Goal: Transaction & Acquisition: Purchase product/service

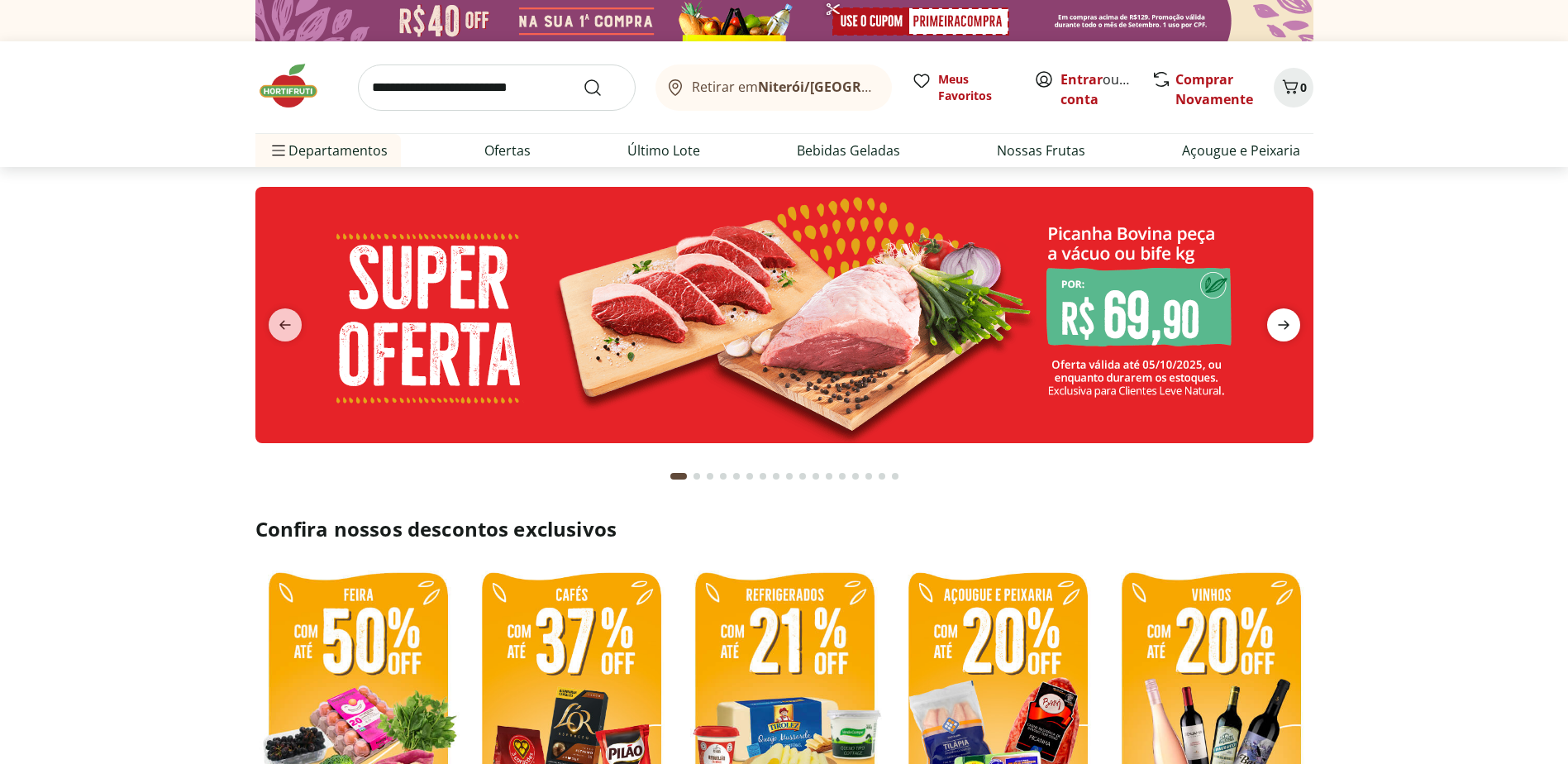
click at [1289, 329] on icon "next" at bounding box center [1284, 325] width 20 height 20
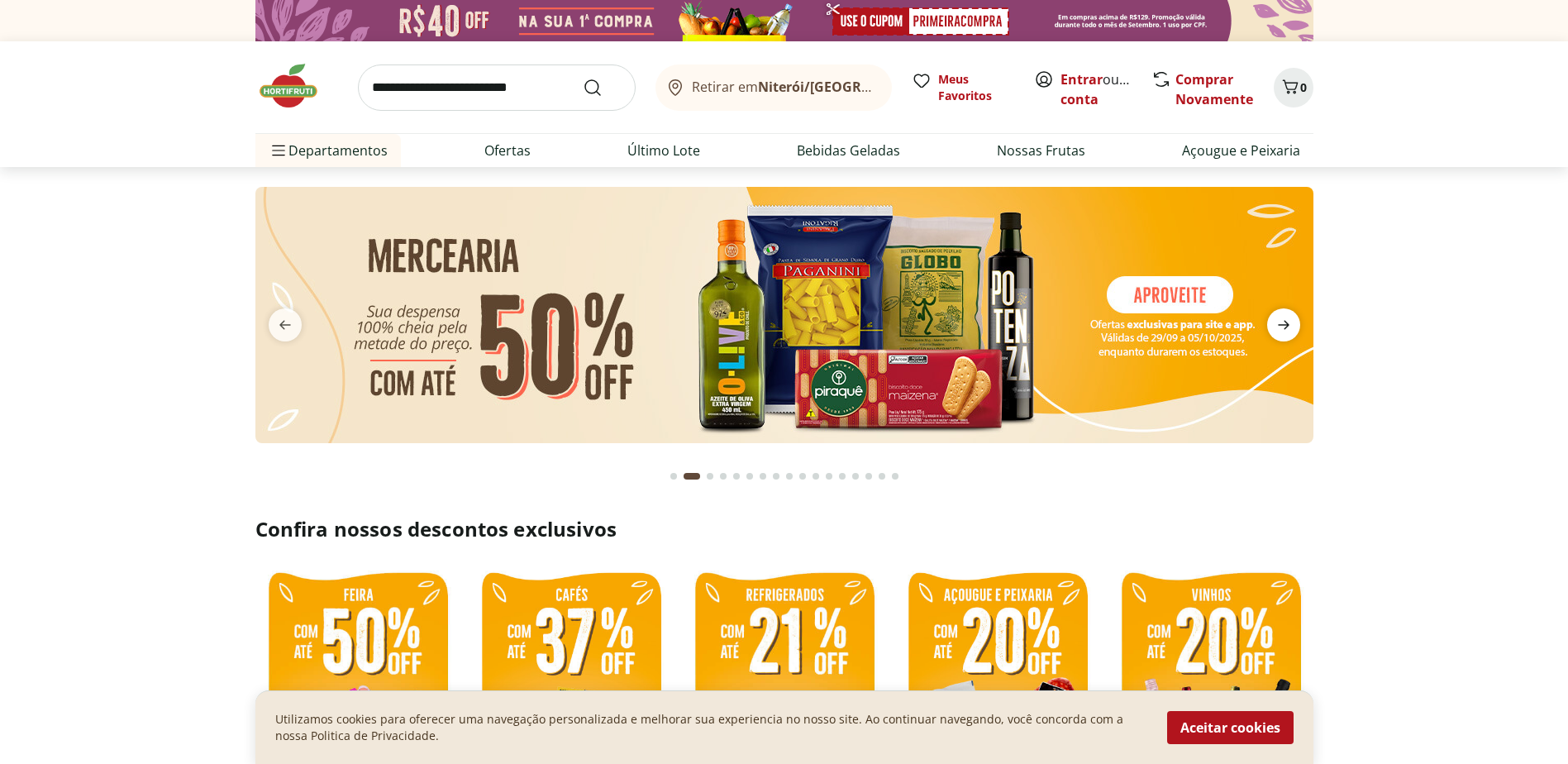
click at [1289, 329] on icon "next" at bounding box center [1284, 325] width 20 height 20
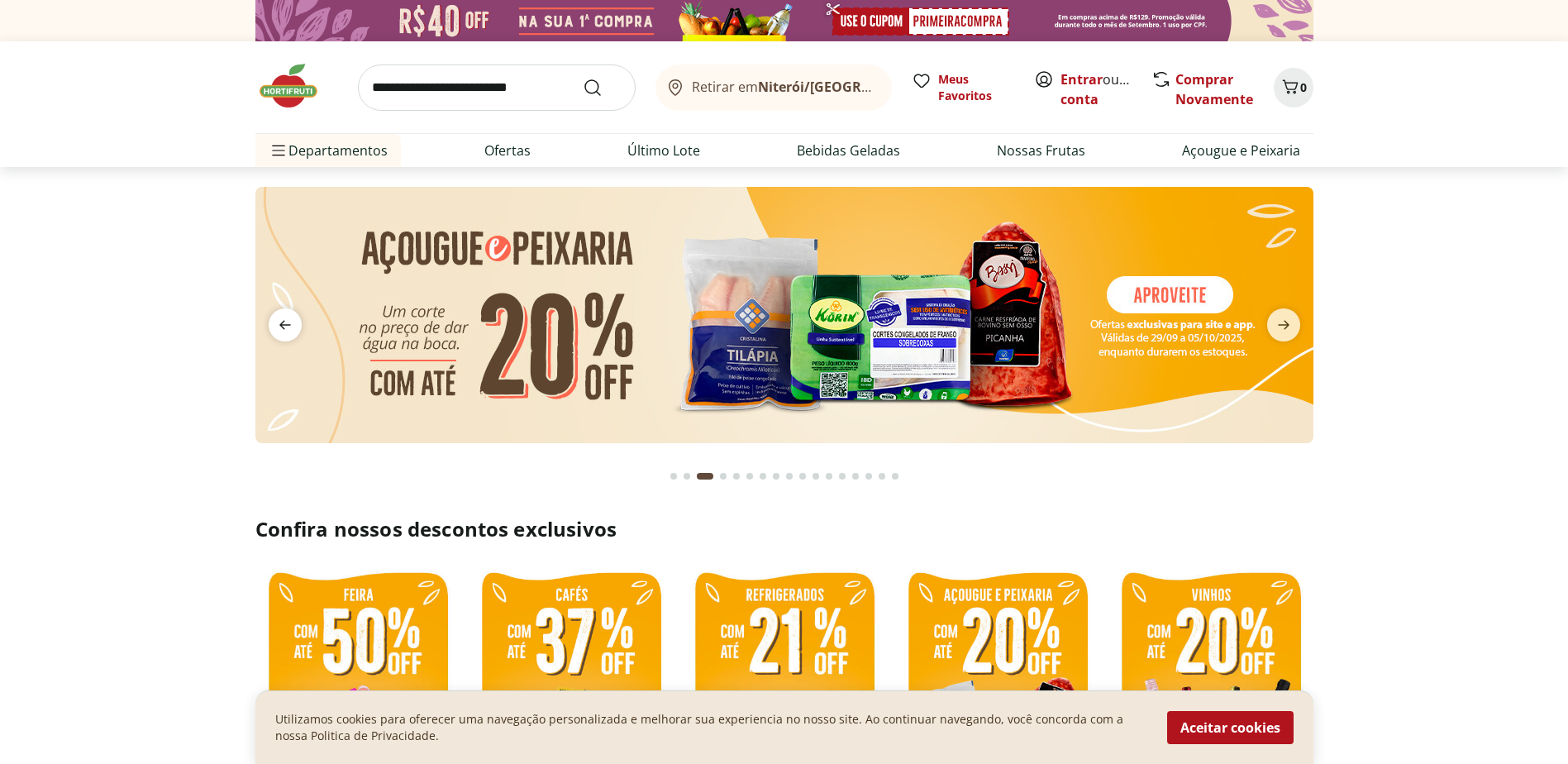
click at [296, 324] on span "previous" at bounding box center [285, 325] width 33 height 33
click at [288, 315] on icon "previous" at bounding box center [285, 325] width 20 height 20
click at [1287, 317] on icon "next" at bounding box center [1284, 325] width 20 height 20
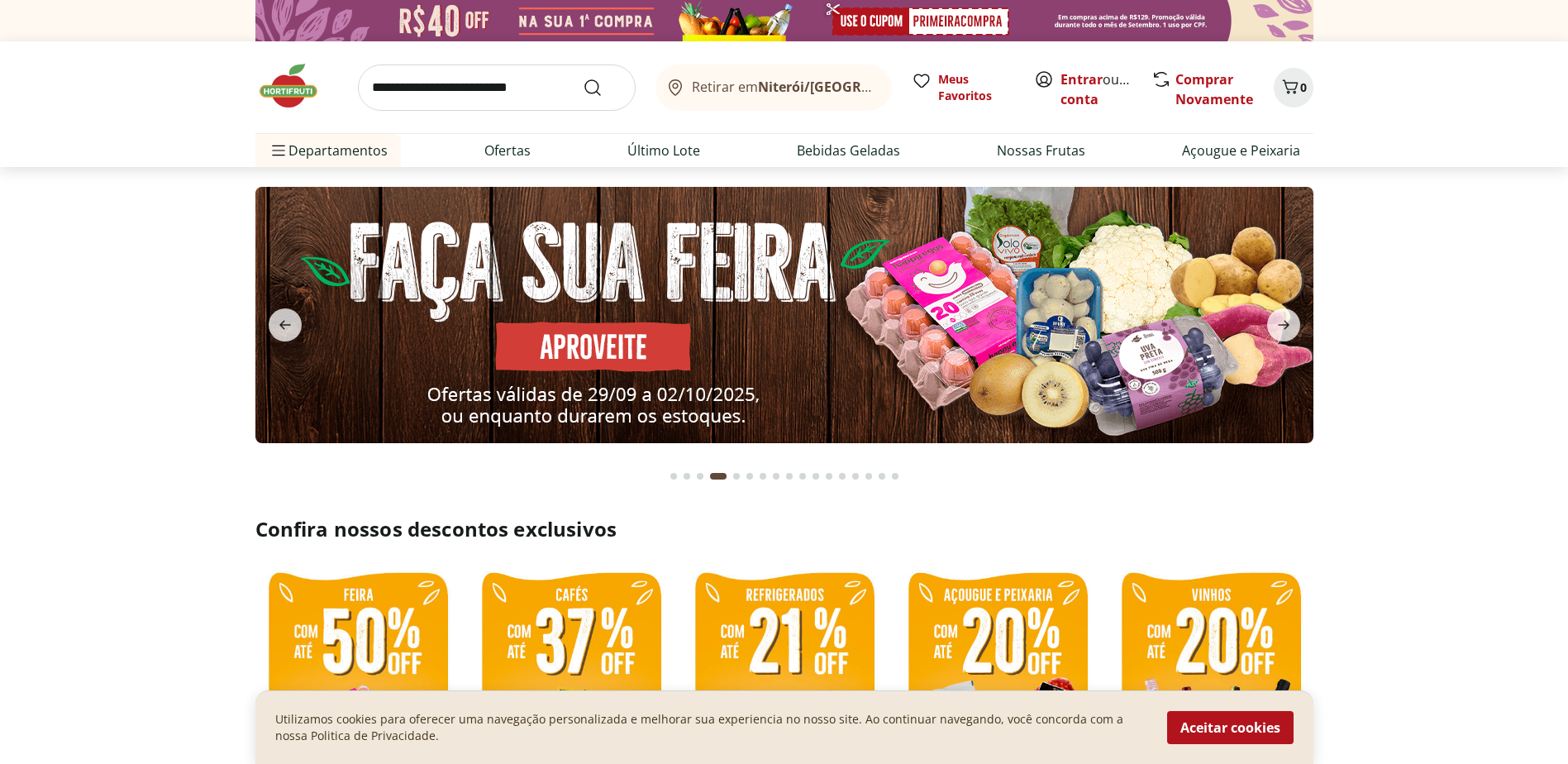
drag, startPoint x: 1287, startPoint y: 317, endPoint x: 1070, endPoint y: 497, distance: 281.9
click at [1235, 496] on section at bounding box center [784, 341] width 1058 height 309
click at [276, 322] on icon "previous" at bounding box center [285, 325] width 20 height 20
click at [1293, 320] on icon "next" at bounding box center [1284, 325] width 20 height 20
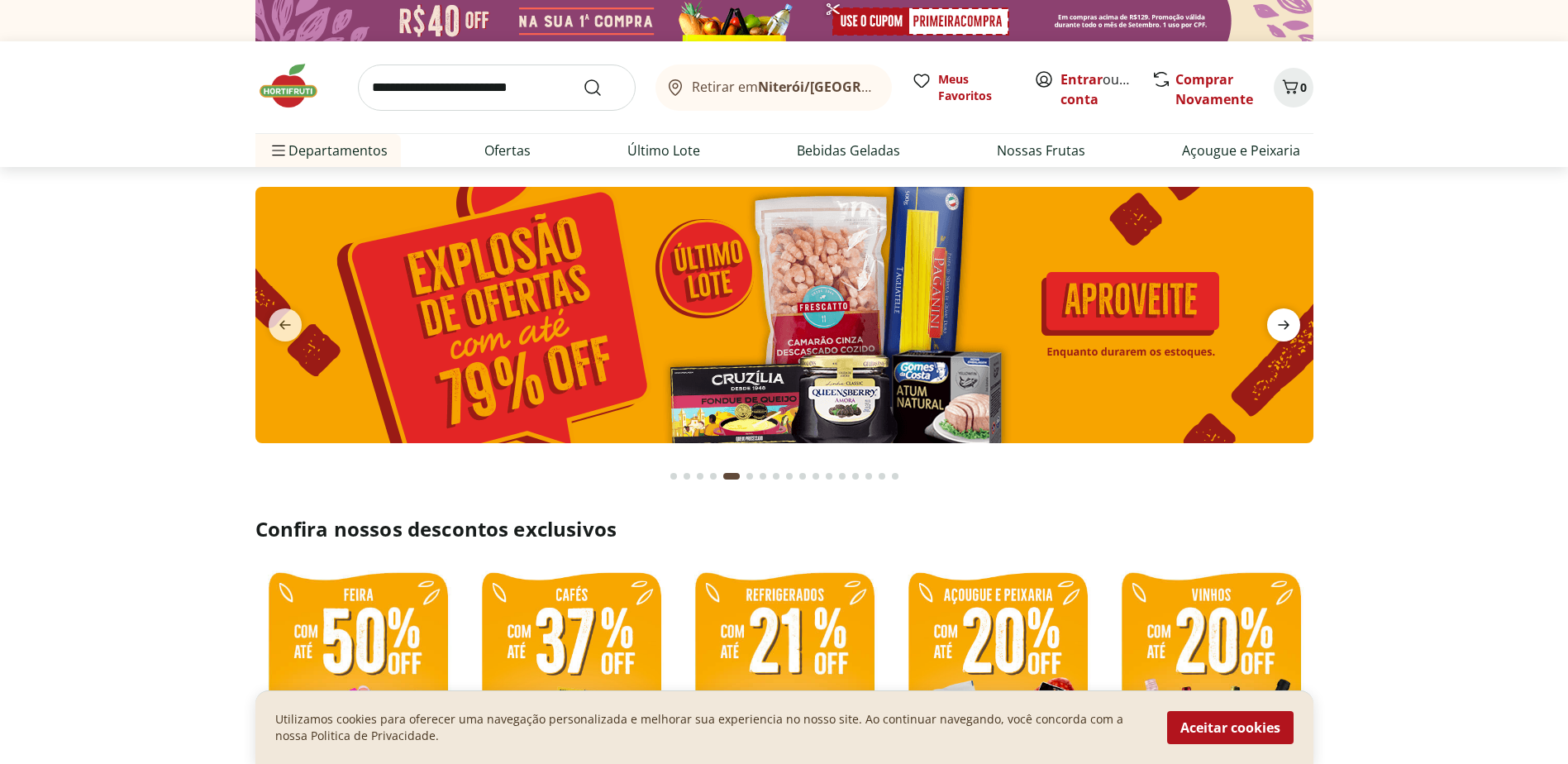
click at [1293, 321] on icon "next" at bounding box center [1284, 325] width 20 height 20
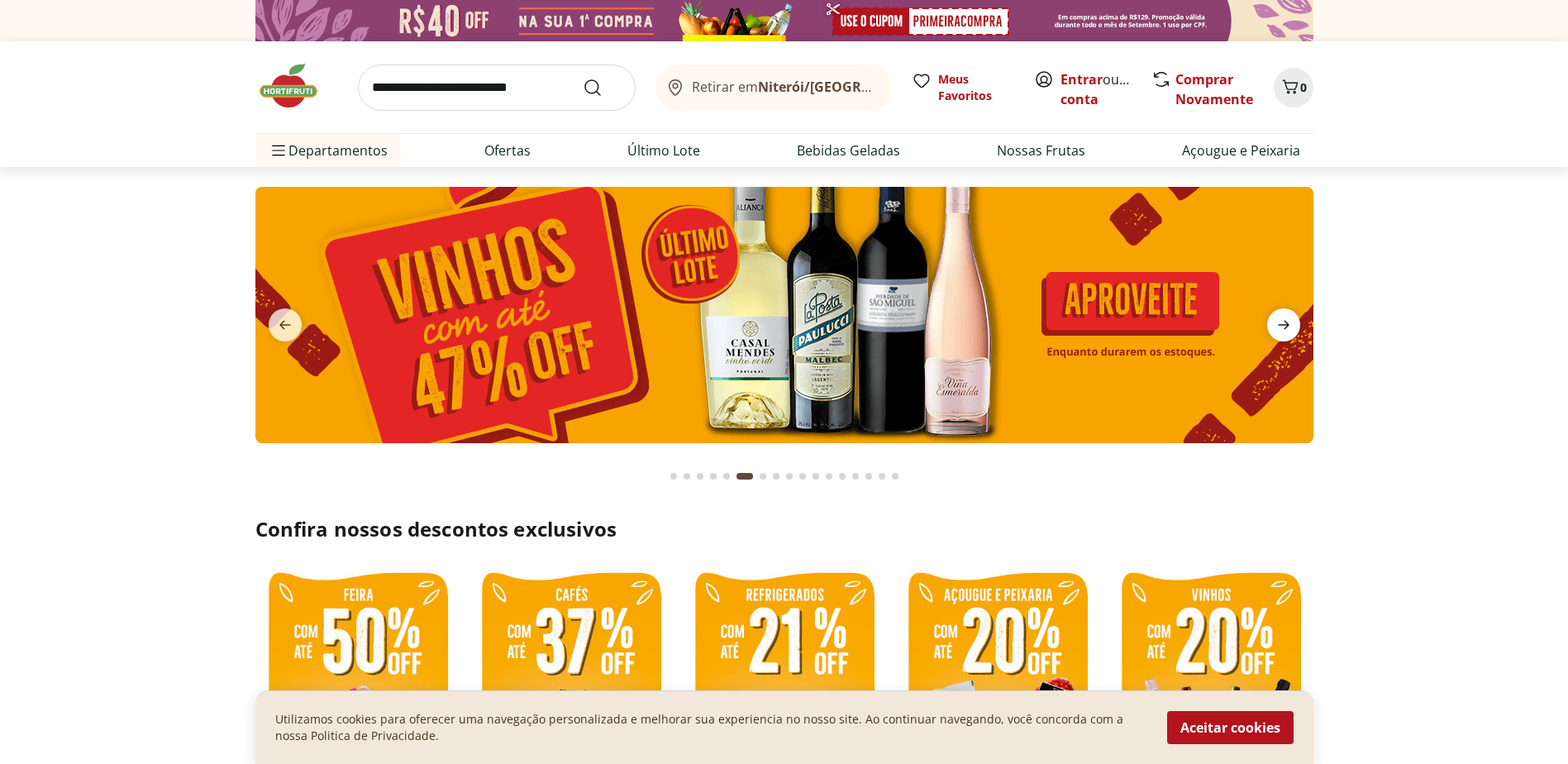
click at [1293, 321] on icon "next" at bounding box center [1284, 325] width 20 height 20
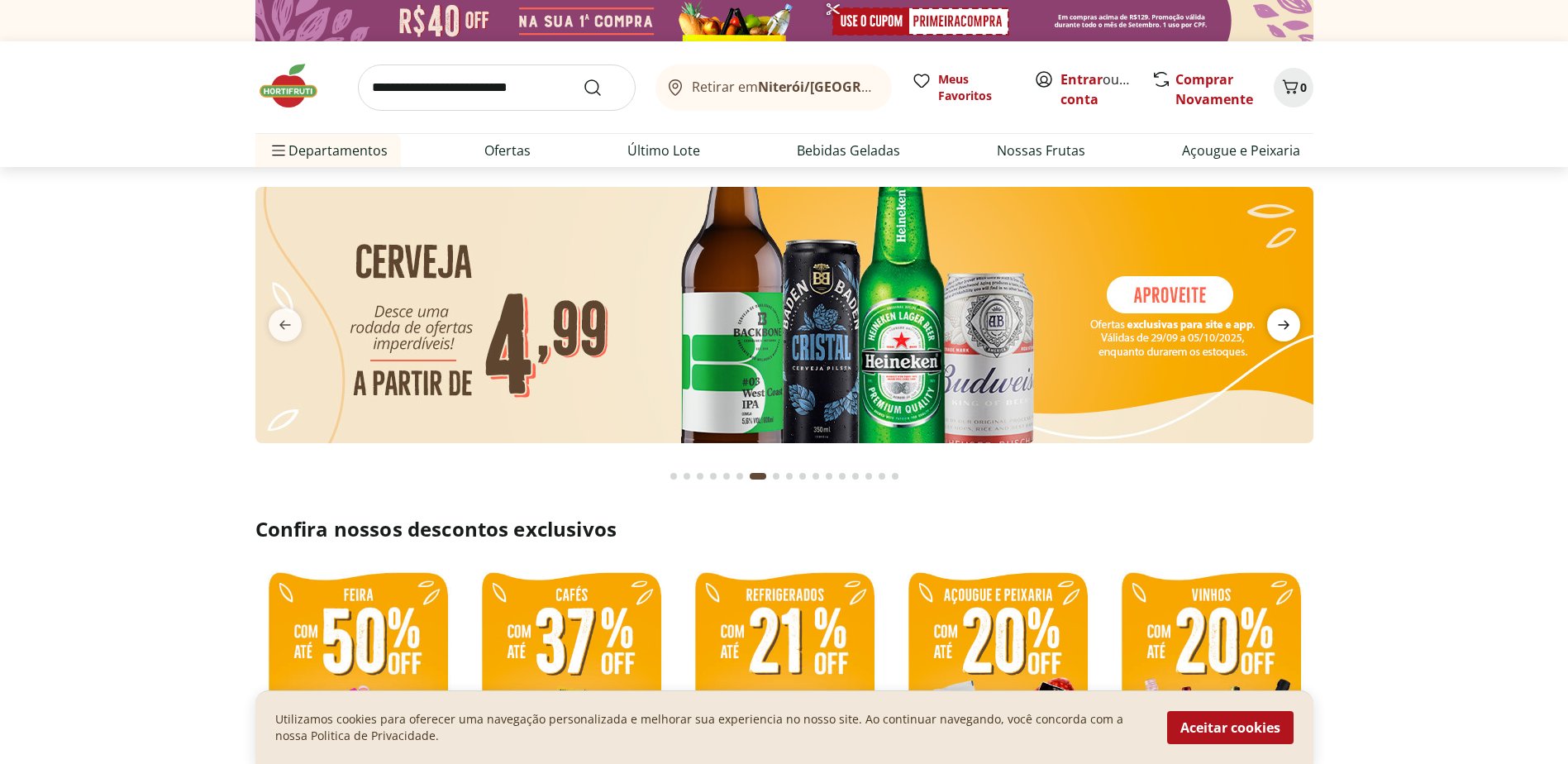
click at [1293, 321] on icon "next" at bounding box center [1284, 325] width 20 height 20
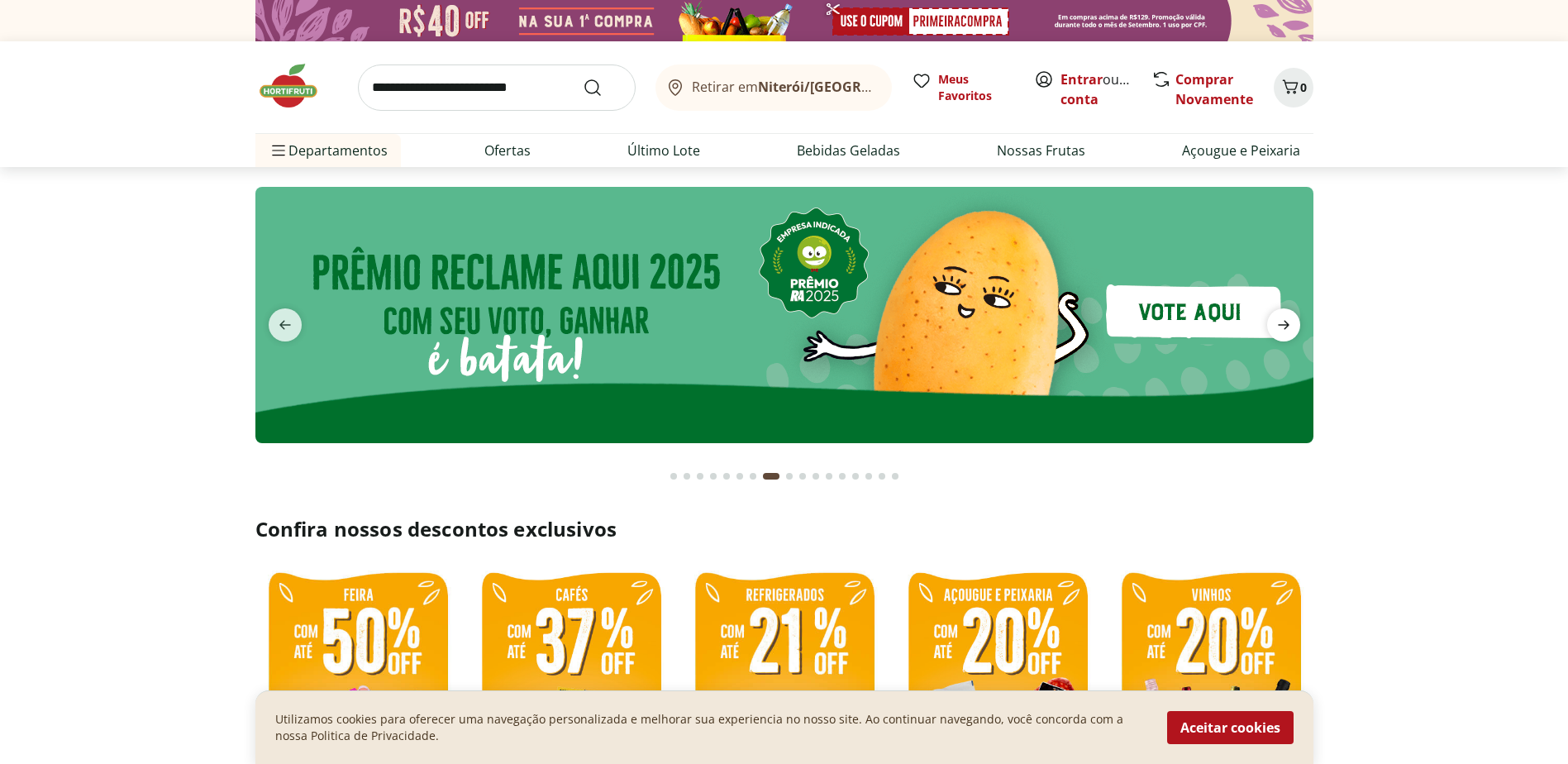
click at [1292, 324] on icon "next" at bounding box center [1284, 325] width 20 height 20
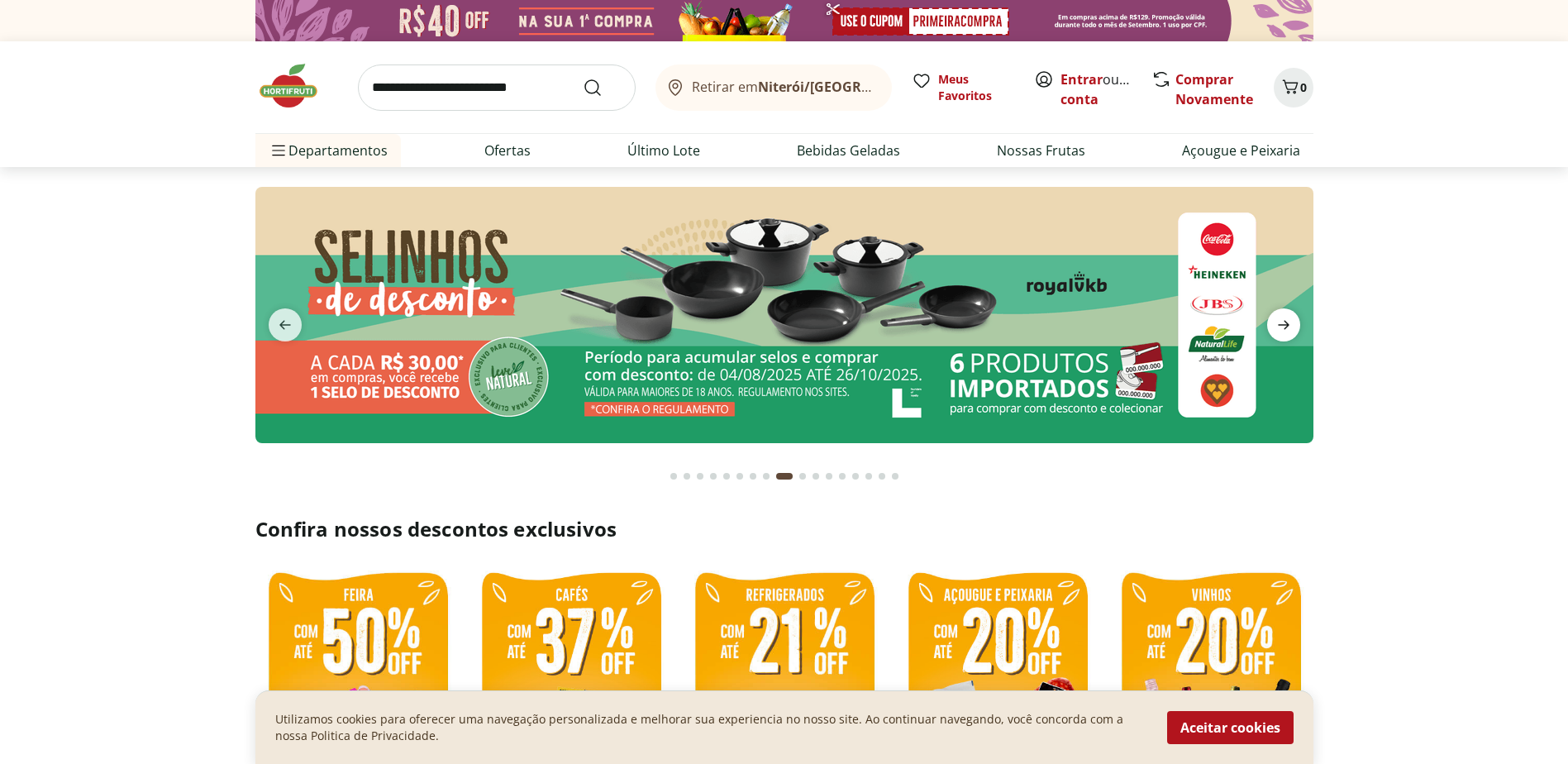
click at [1292, 324] on icon "next" at bounding box center [1284, 325] width 20 height 20
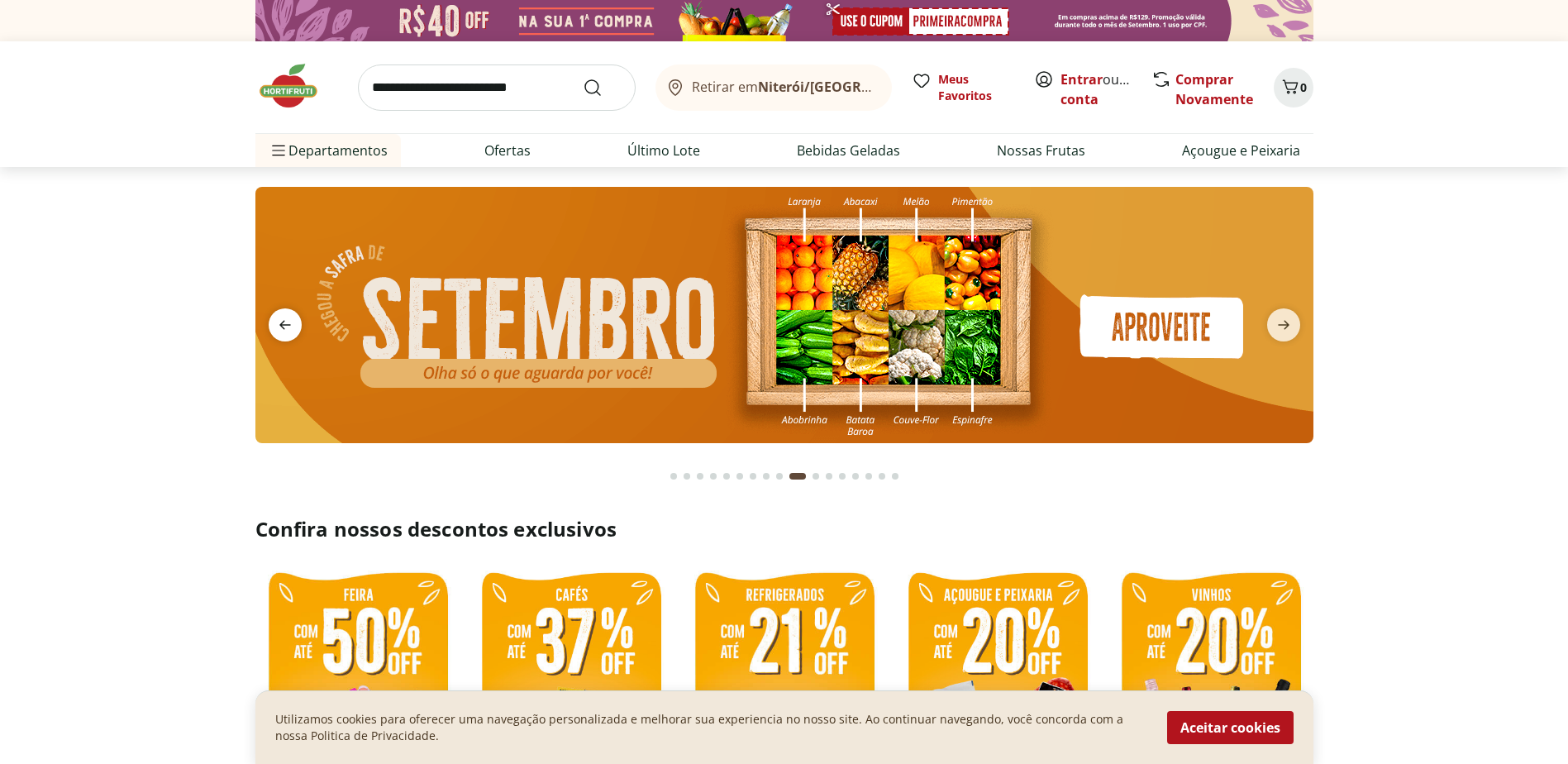
click at [288, 316] on icon "previous" at bounding box center [285, 325] width 20 height 20
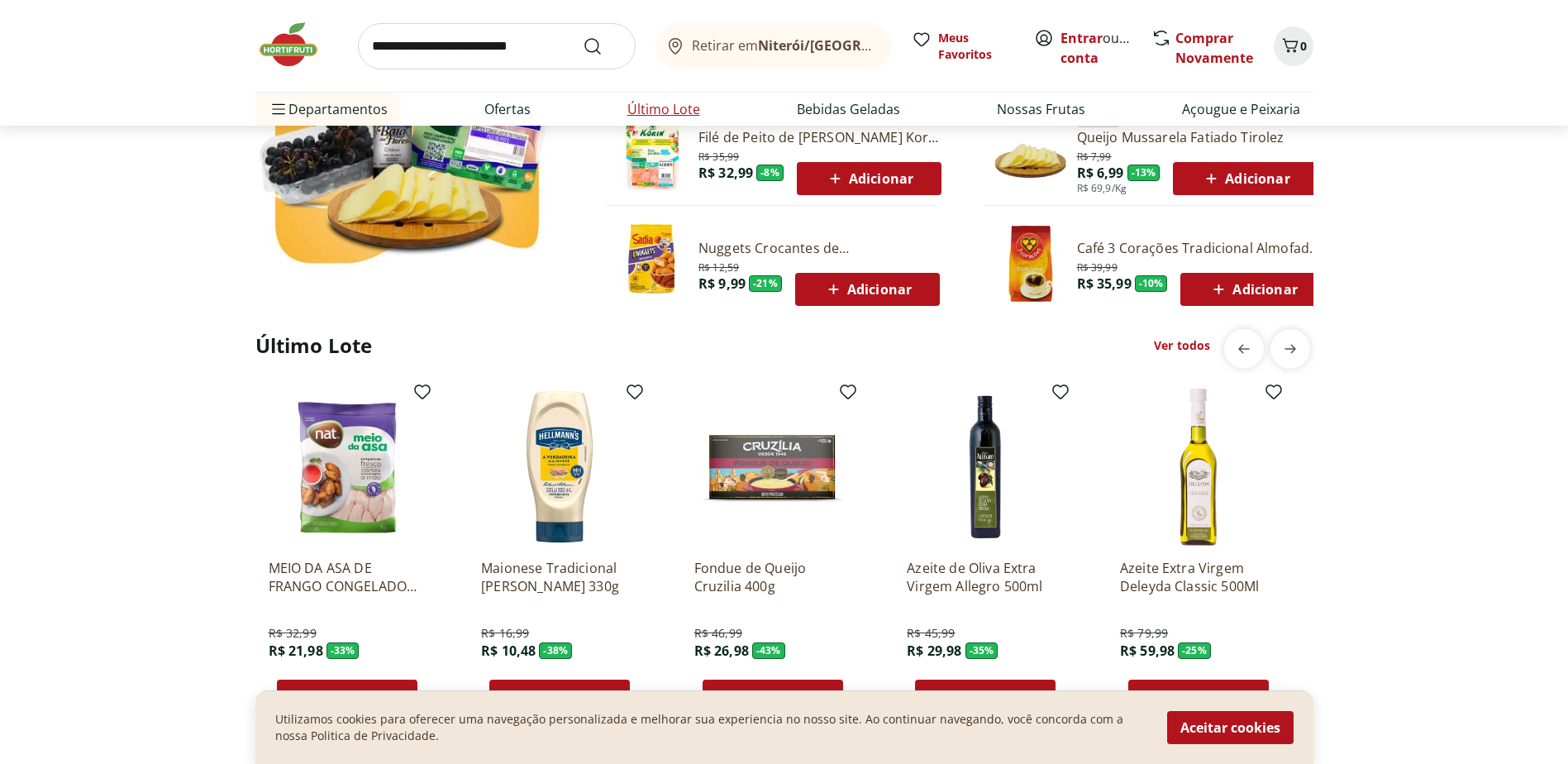
scroll to position [1488, 0]
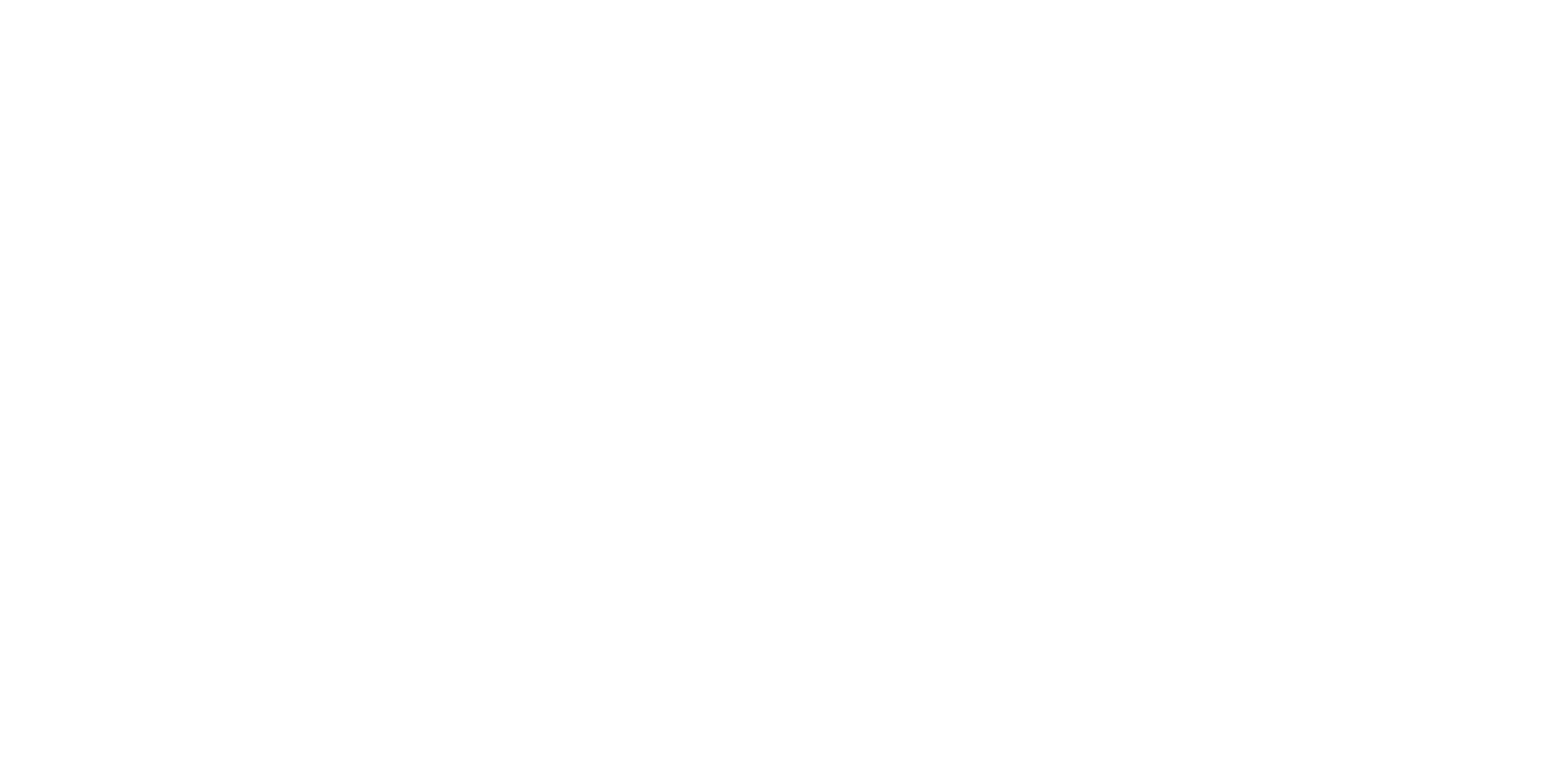
select select "**********"
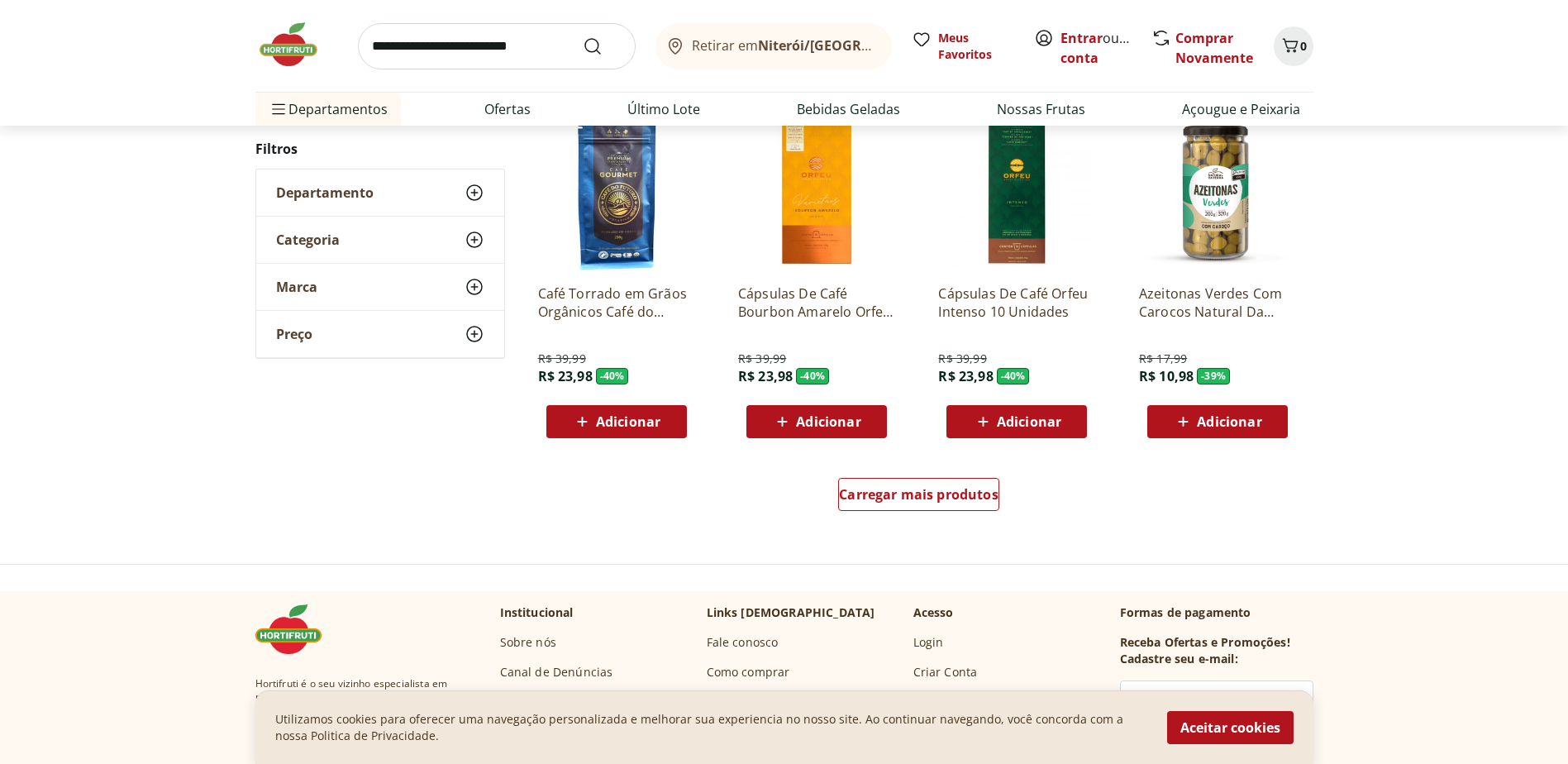
scroll to position [909, 0]
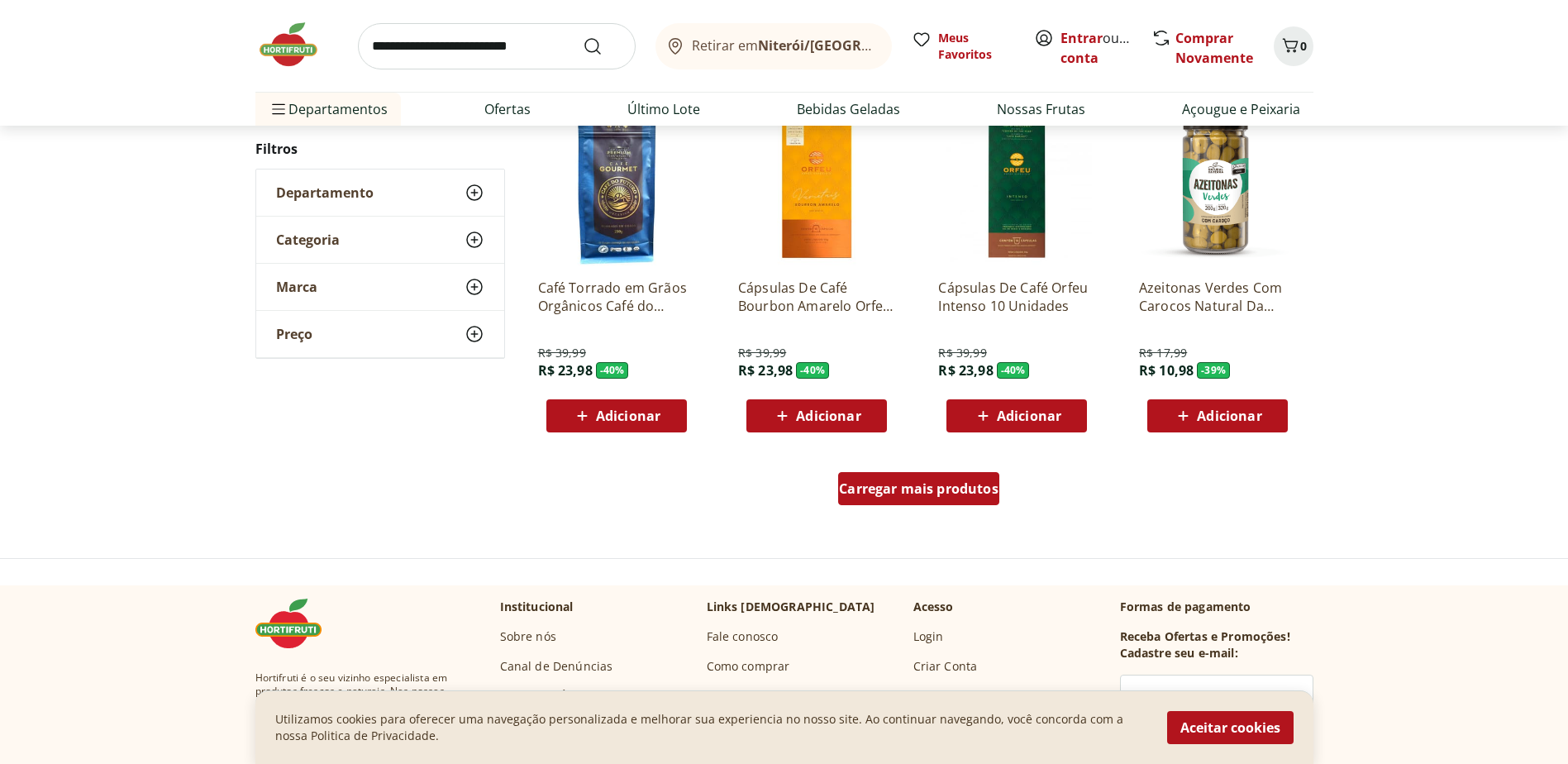
click at [954, 485] on span "Carregar mais produtos" at bounding box center [919, 488] width 160 height 13
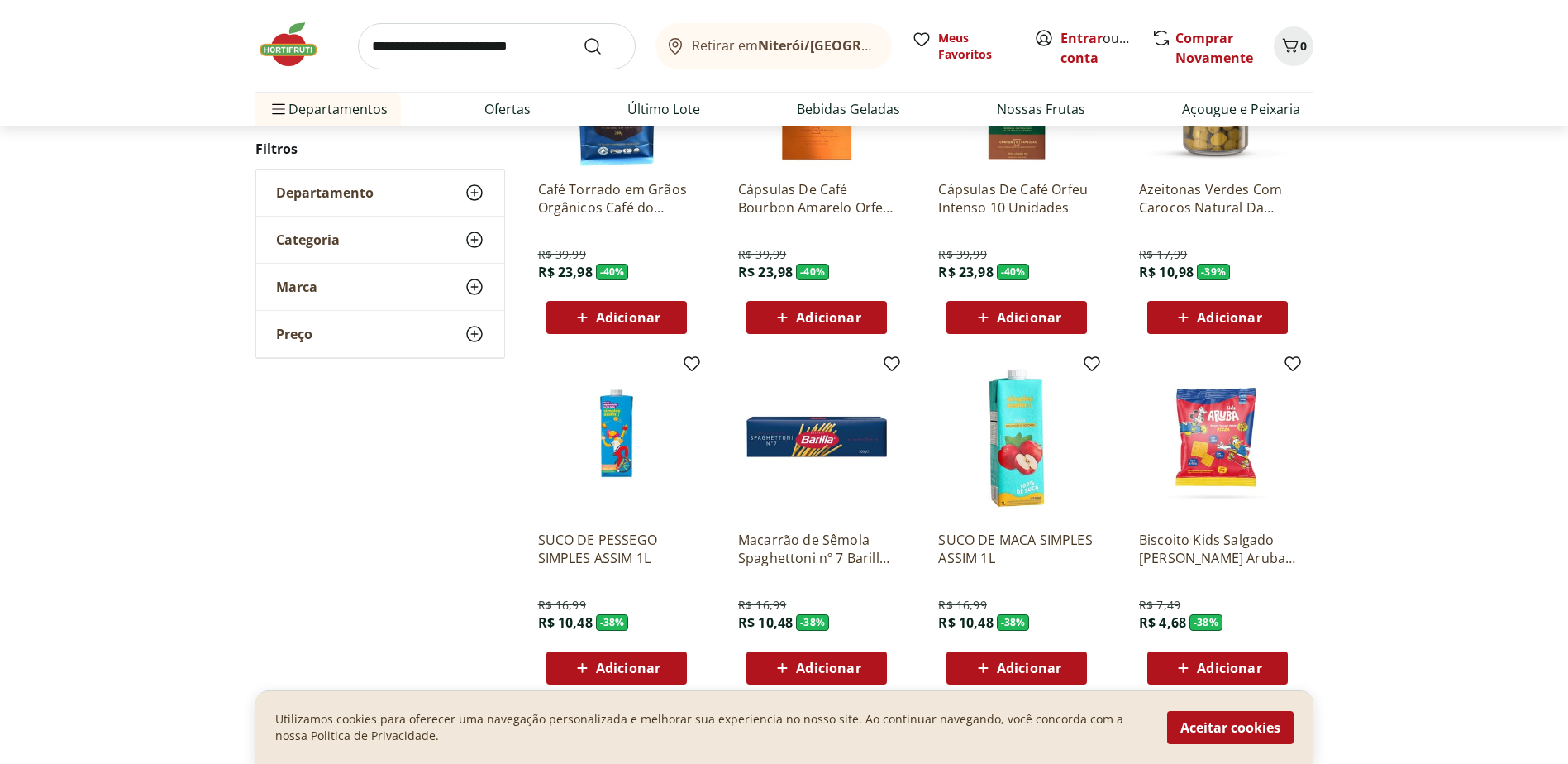
scroll to position [1158, 0]
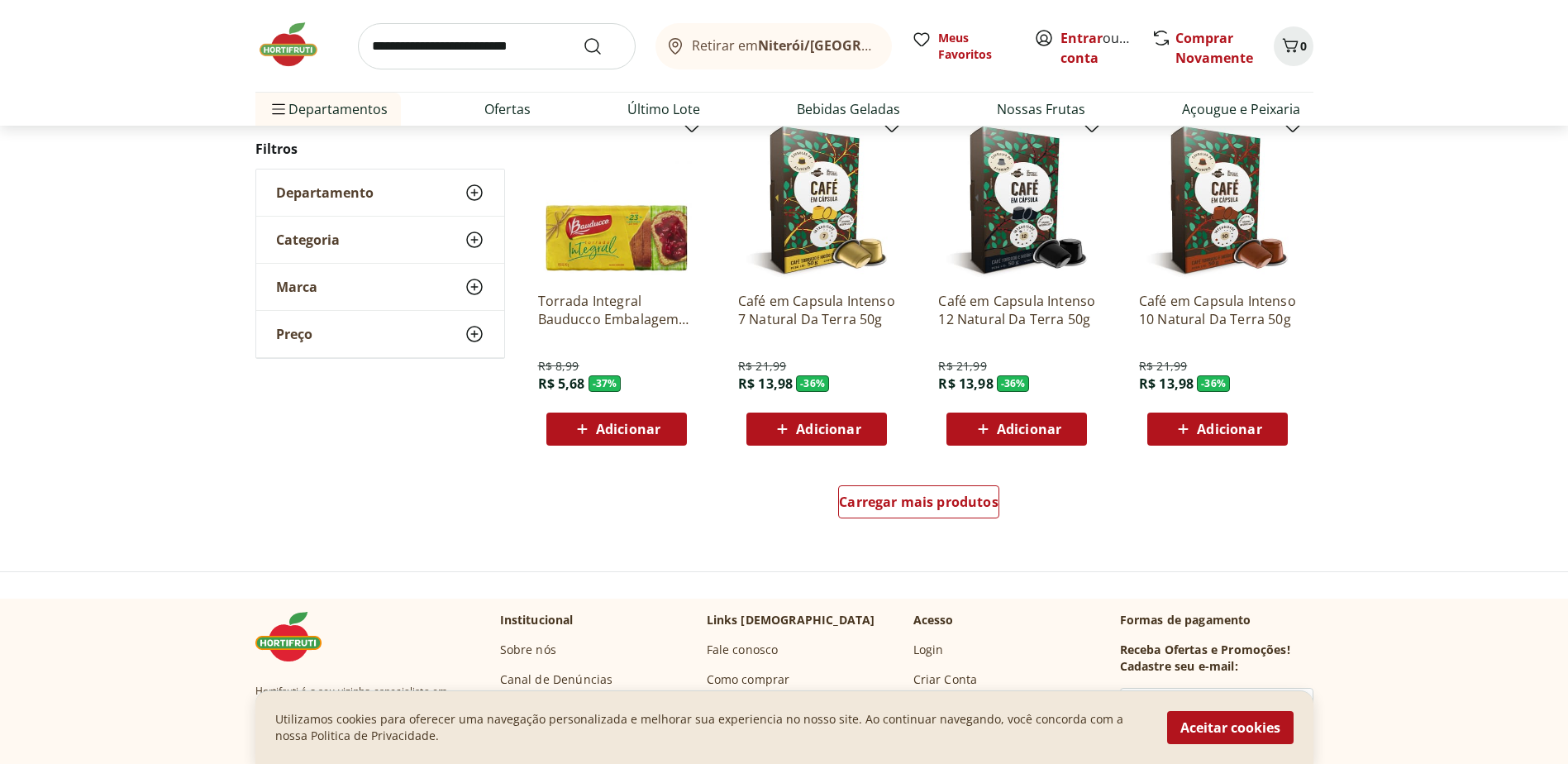
scroll to position [992, 0]
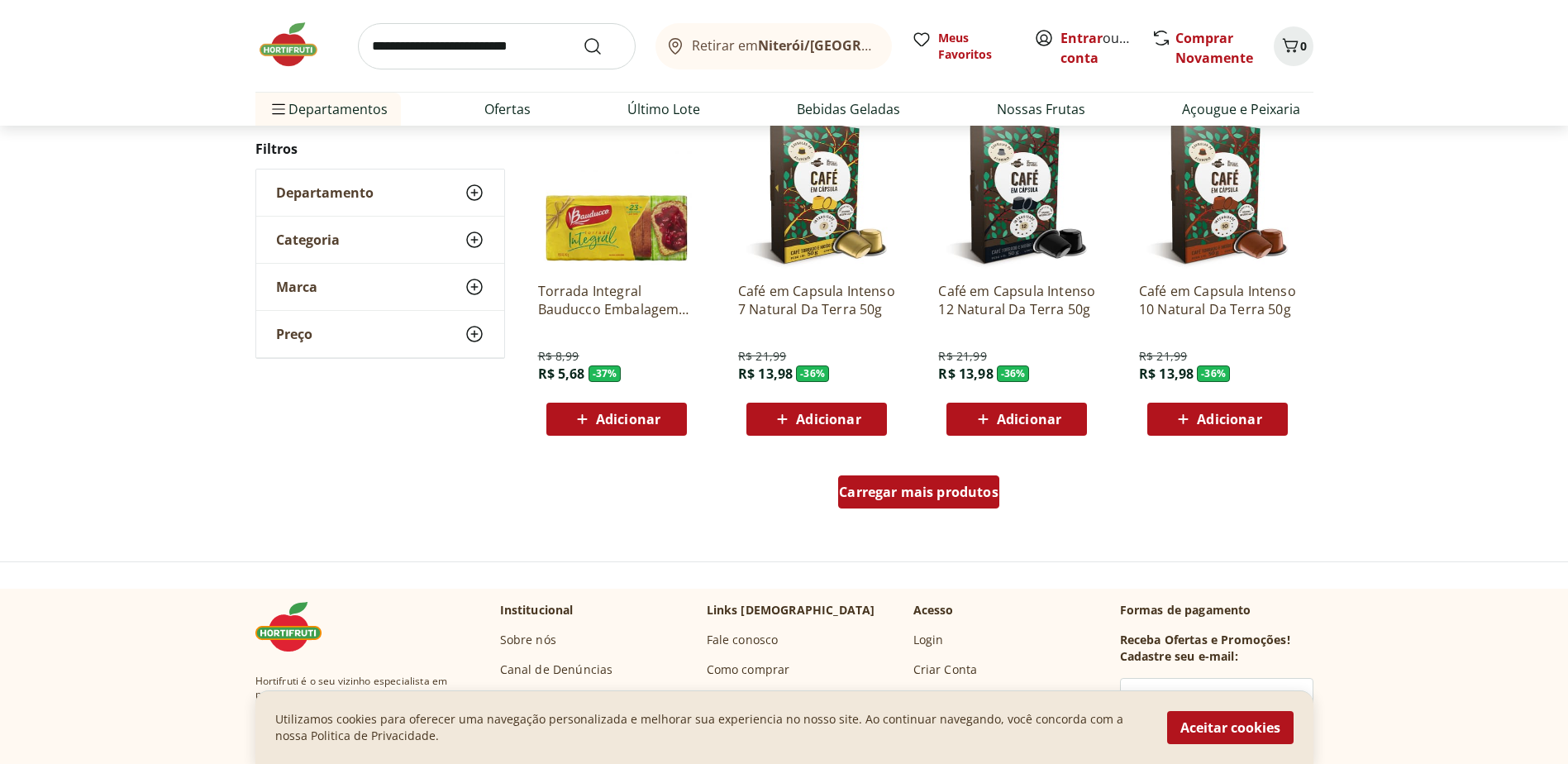
click at [971, 505] on div "Carregar mais produtos" at bounding box center [918, 491] width 161 height 33
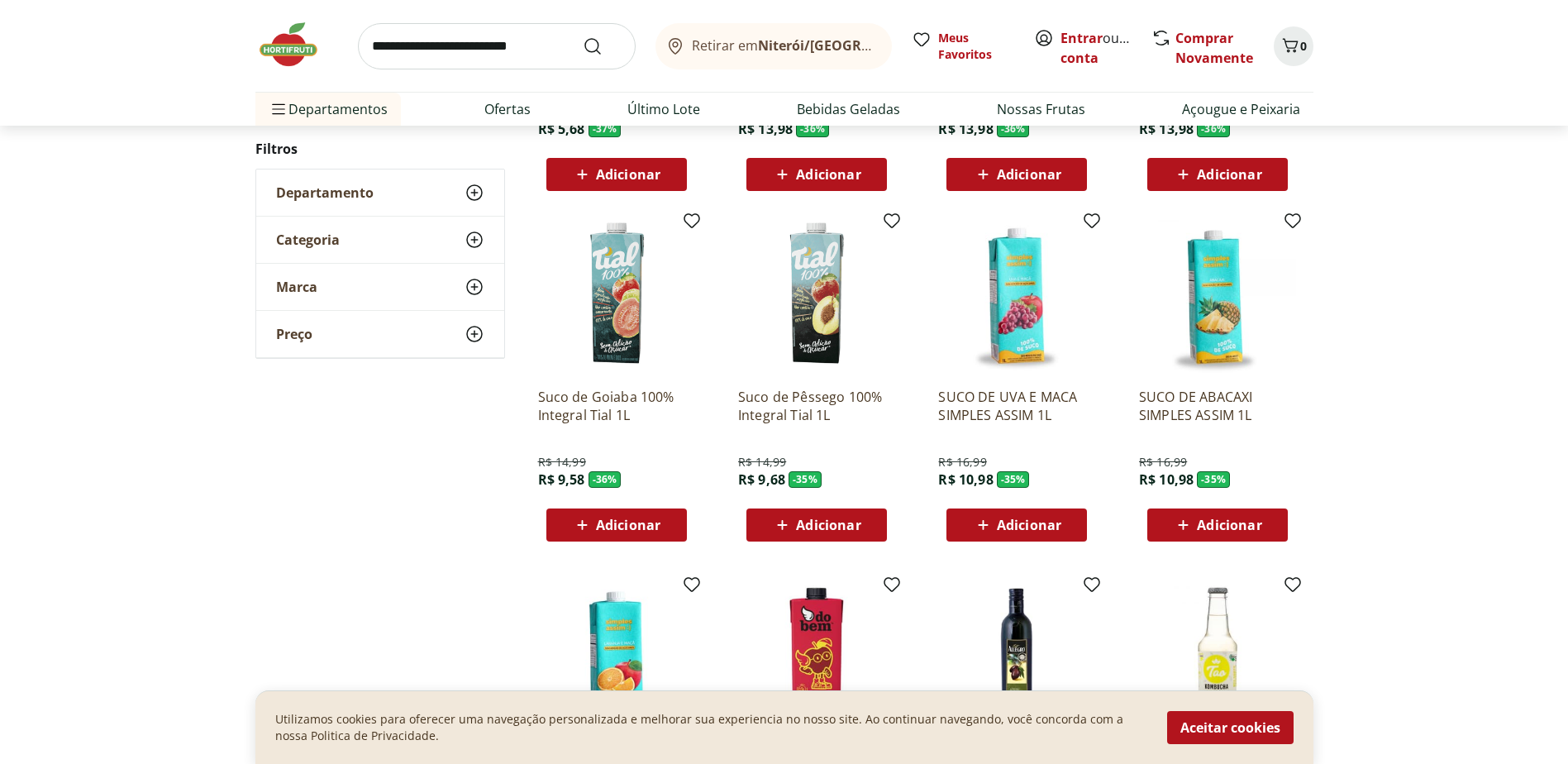
scroll to position [1240, 0]
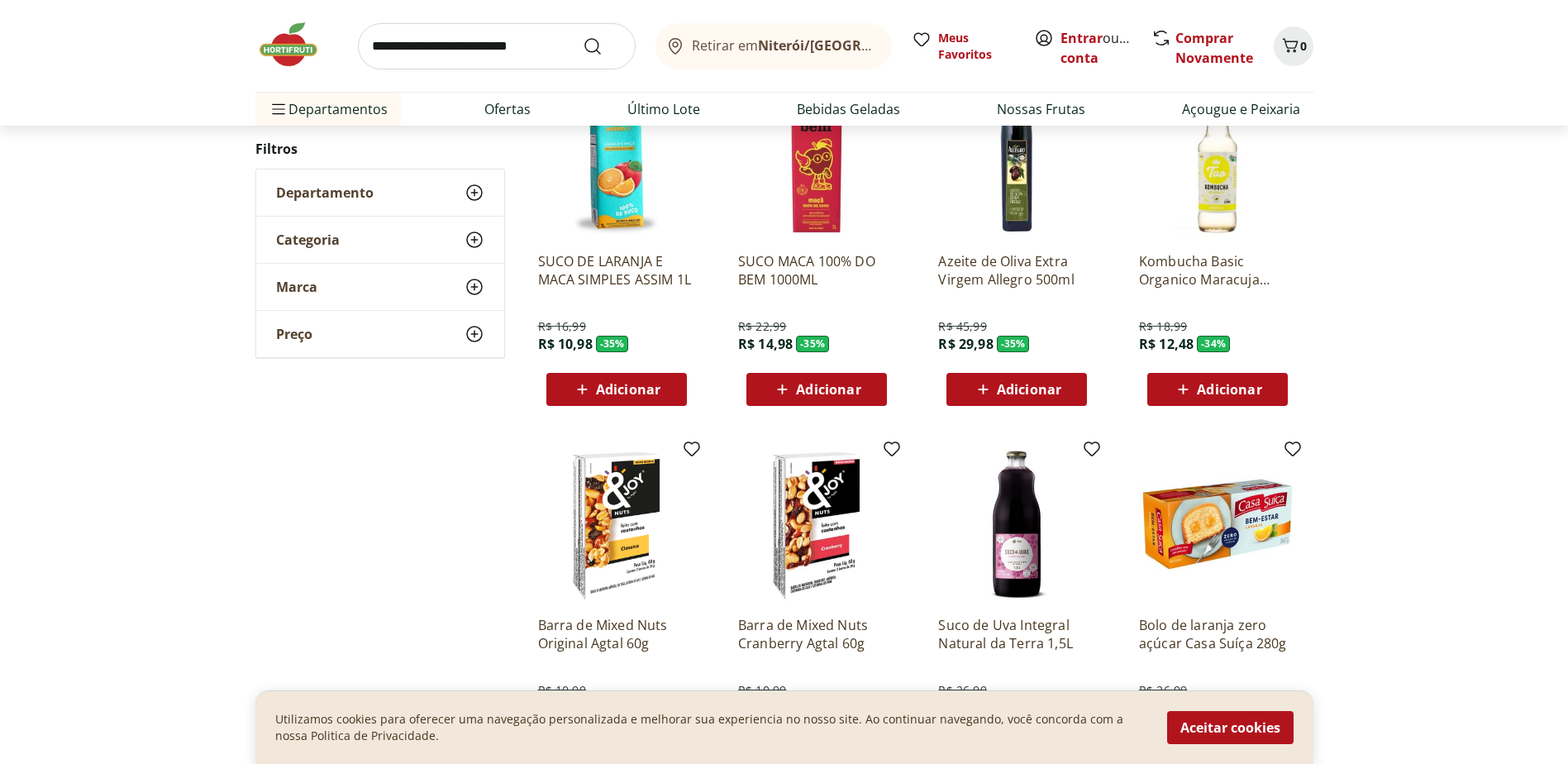
scroll to position [988, 0]
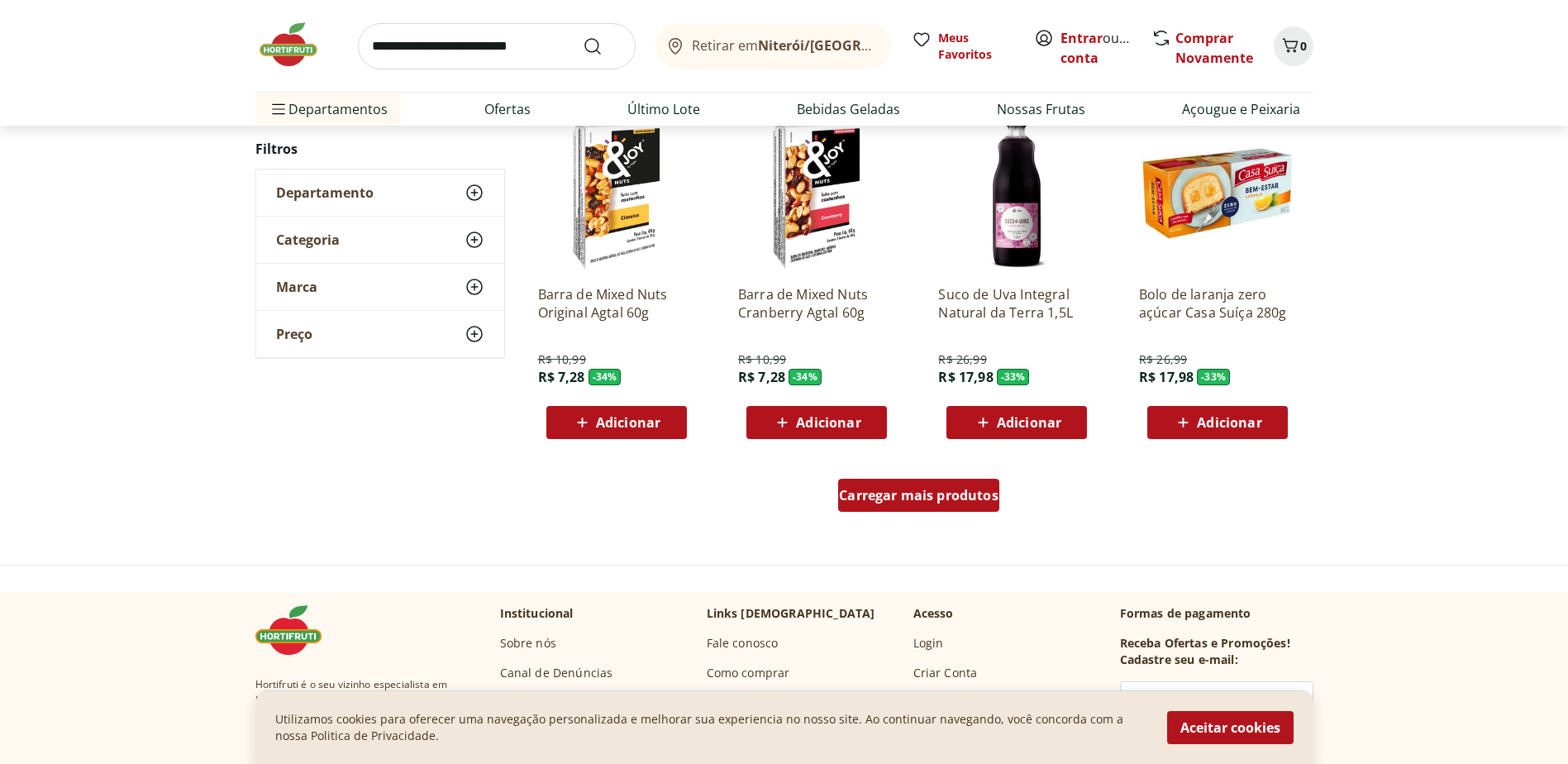
click at [954, 505] on div "Carregar mais produtos" at bounding box center [918, 495] width 161 height 33
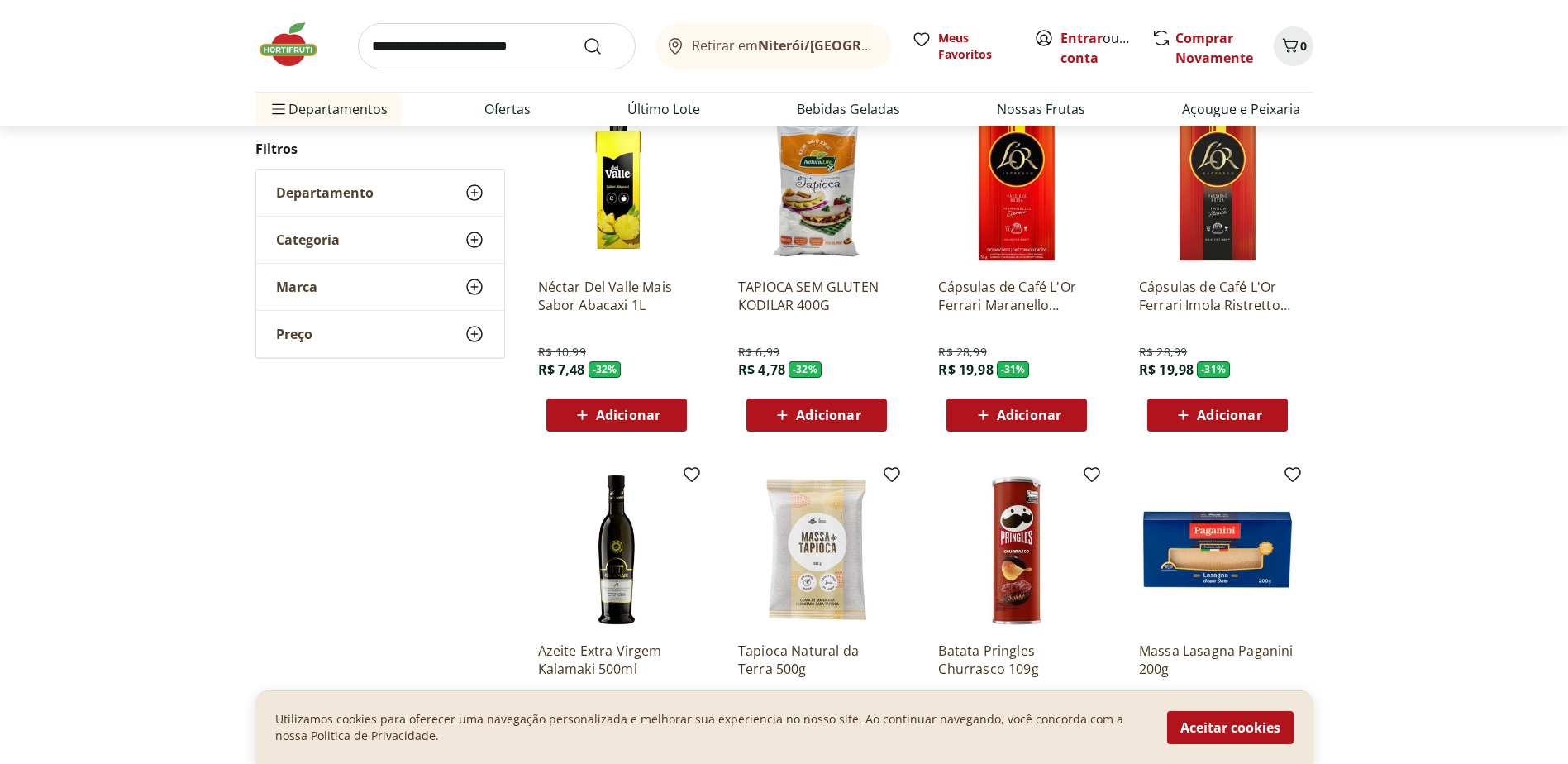
scroll to position [1403, 0]
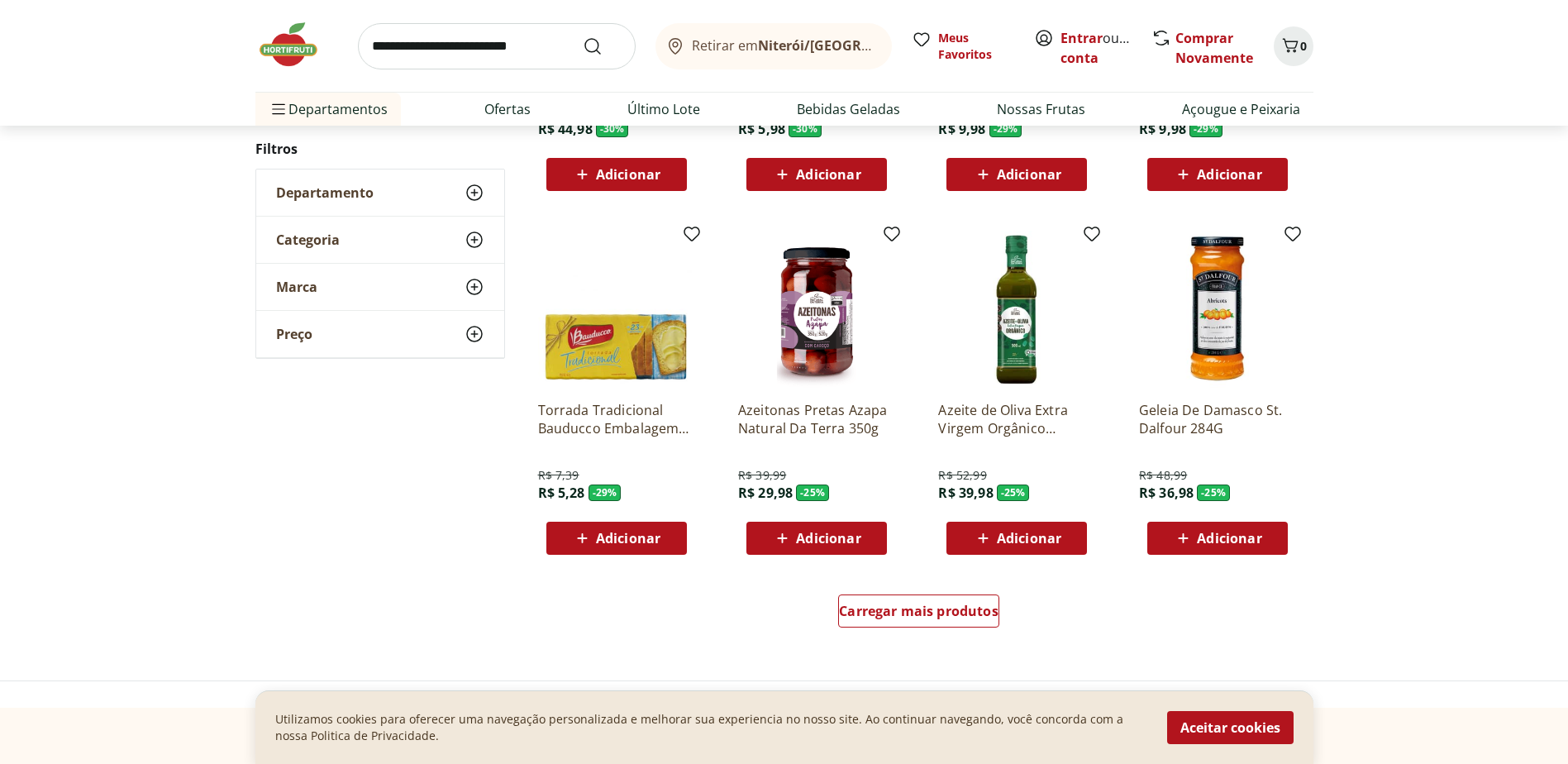
scroll to position [903, 0]
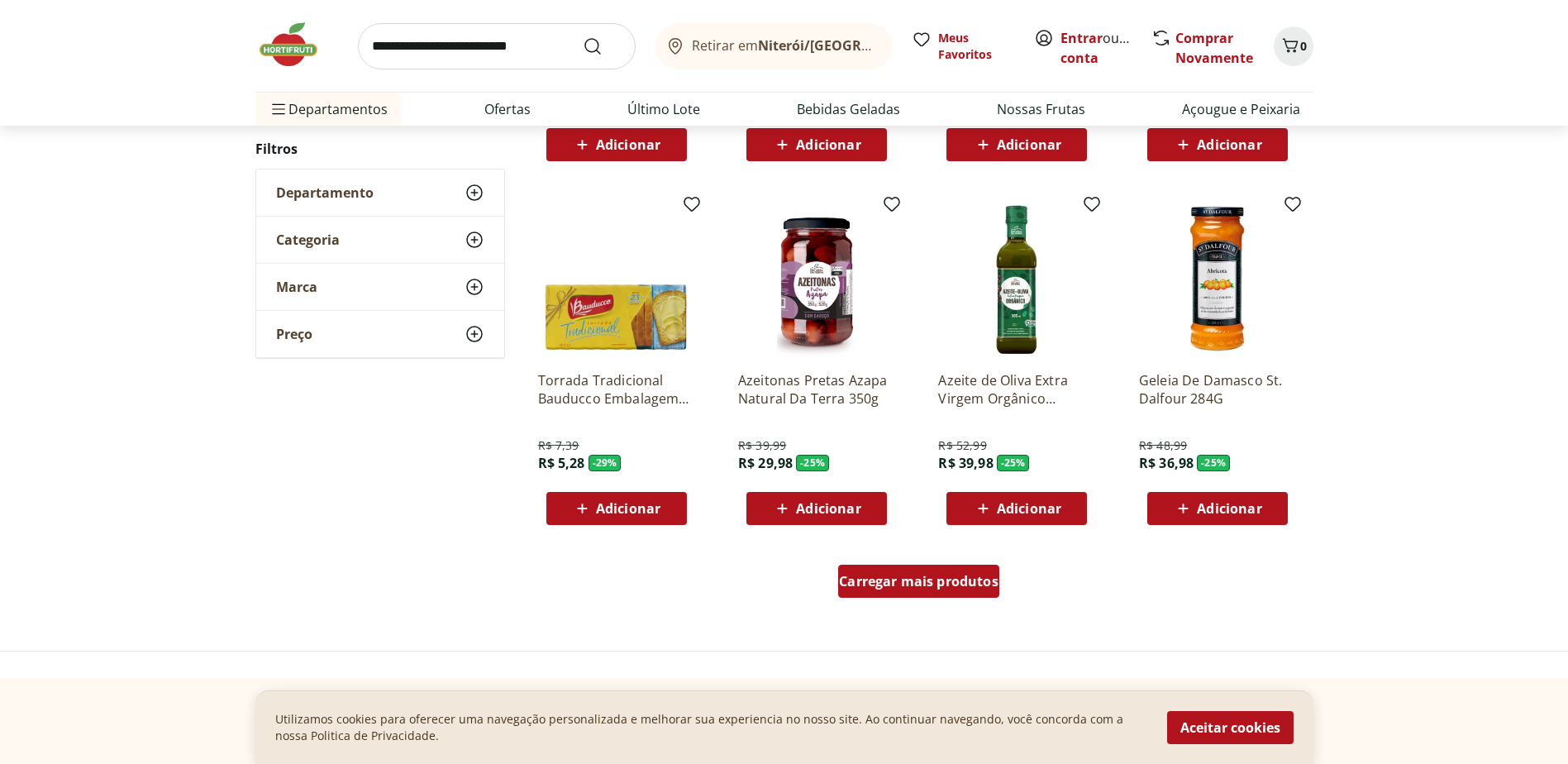
click at [948, 565] on div "Carregar mais produtos" at bounding box center [918, 581] width 161 height 33
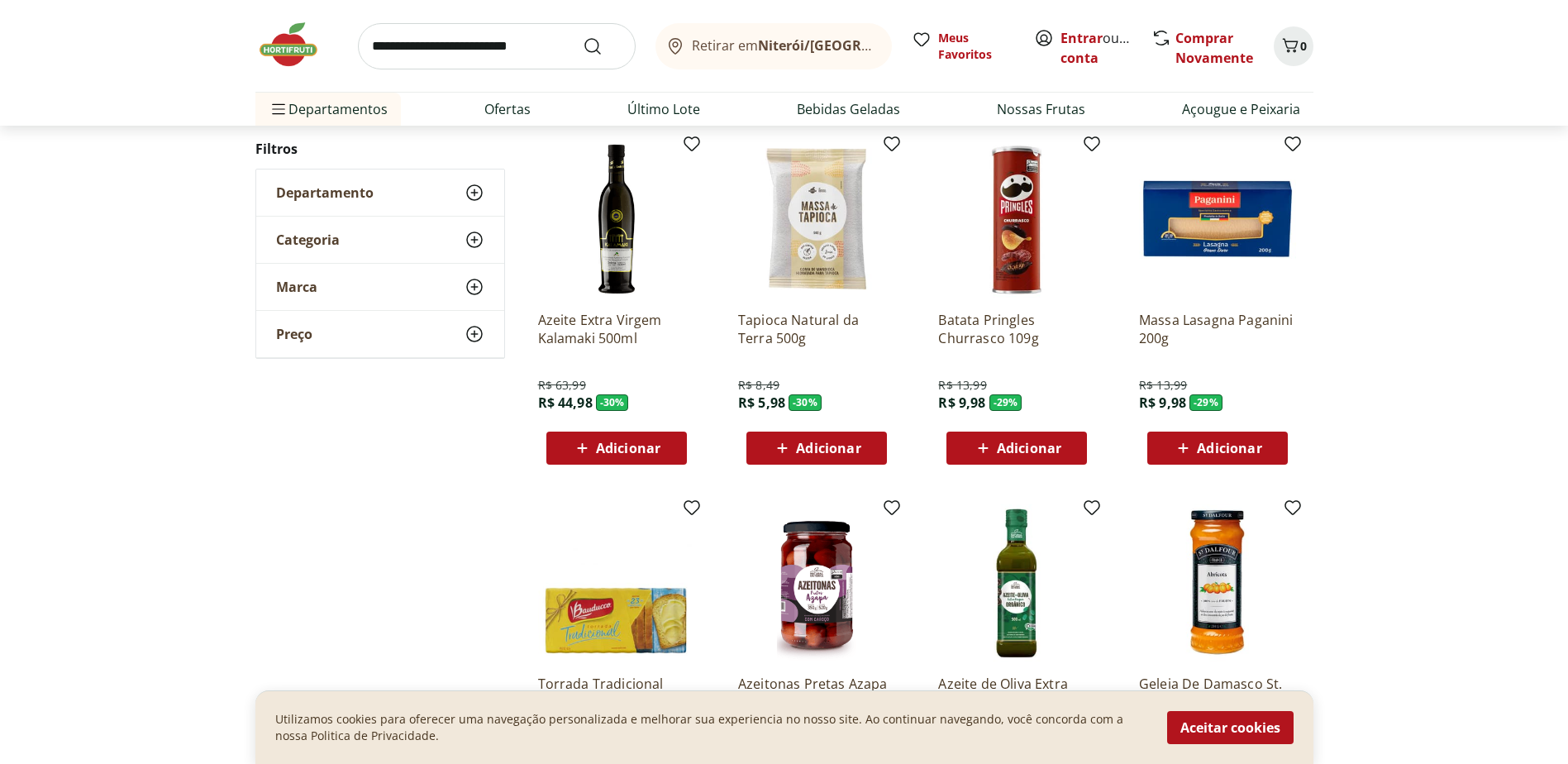
scroll to position [572, 0]
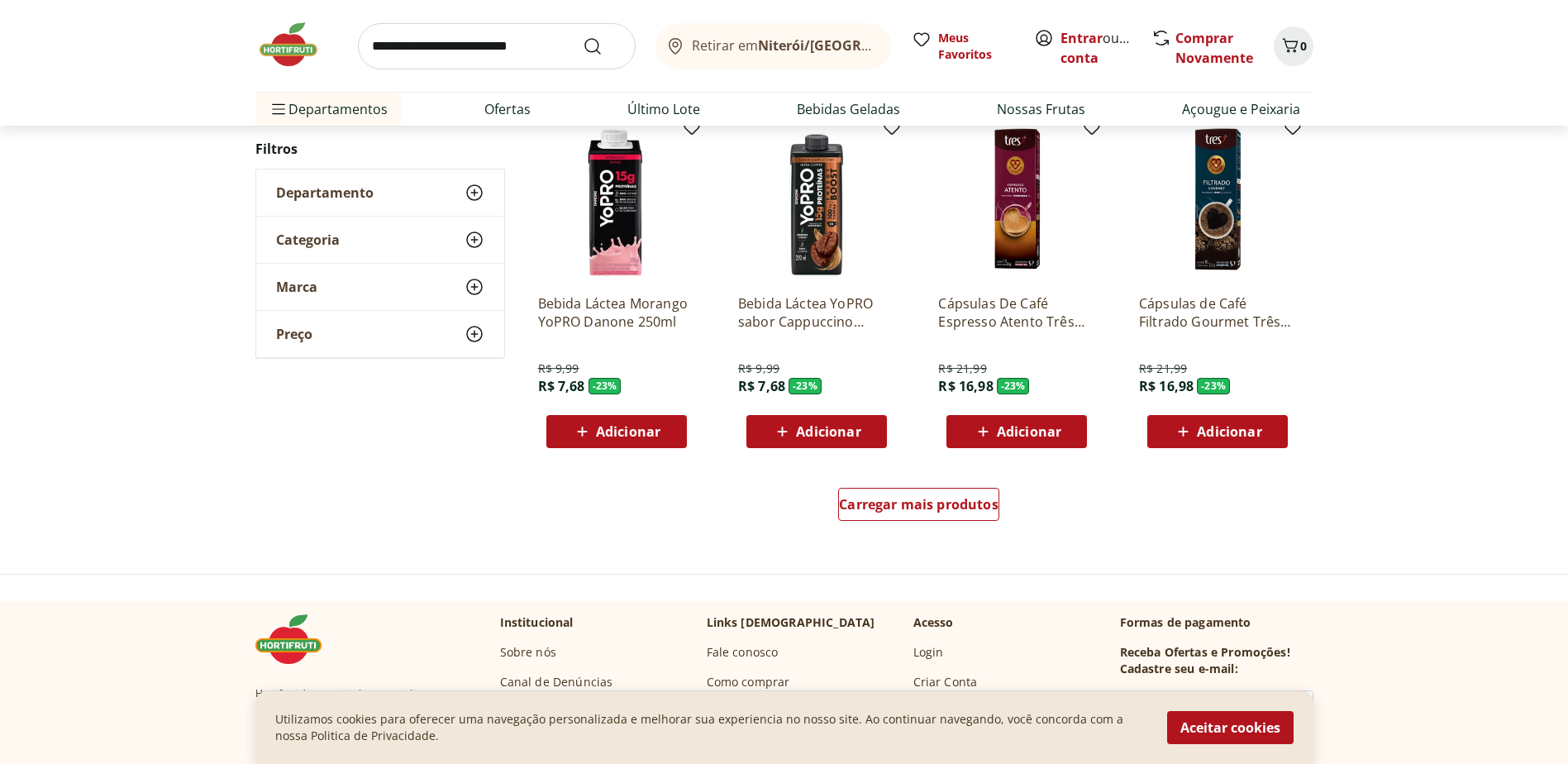
scroll to position [900, 0]
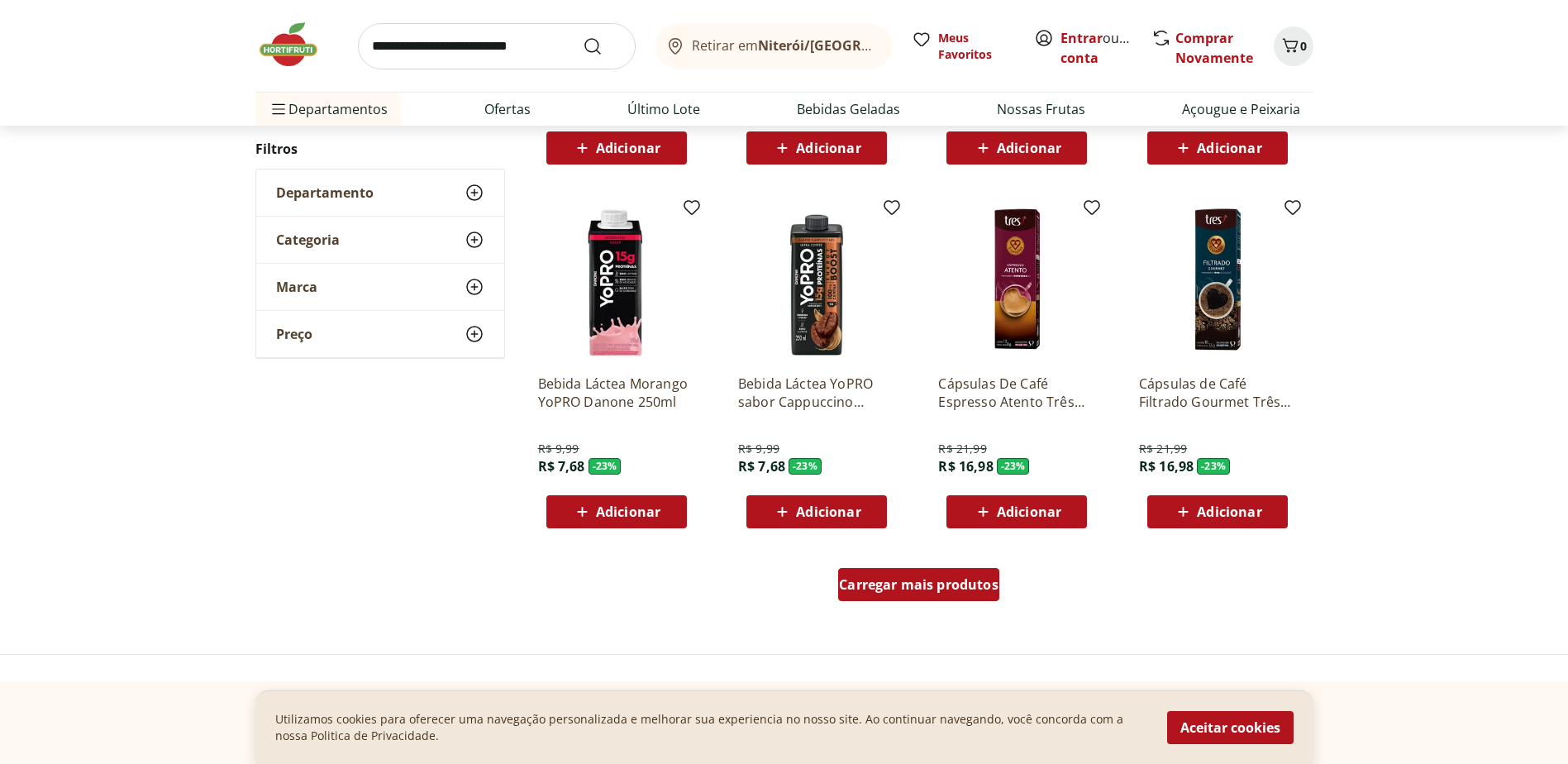
click at [929, 589] on span "Carregar mais produtos" at bounding box center [919, 585] width 160 height 13
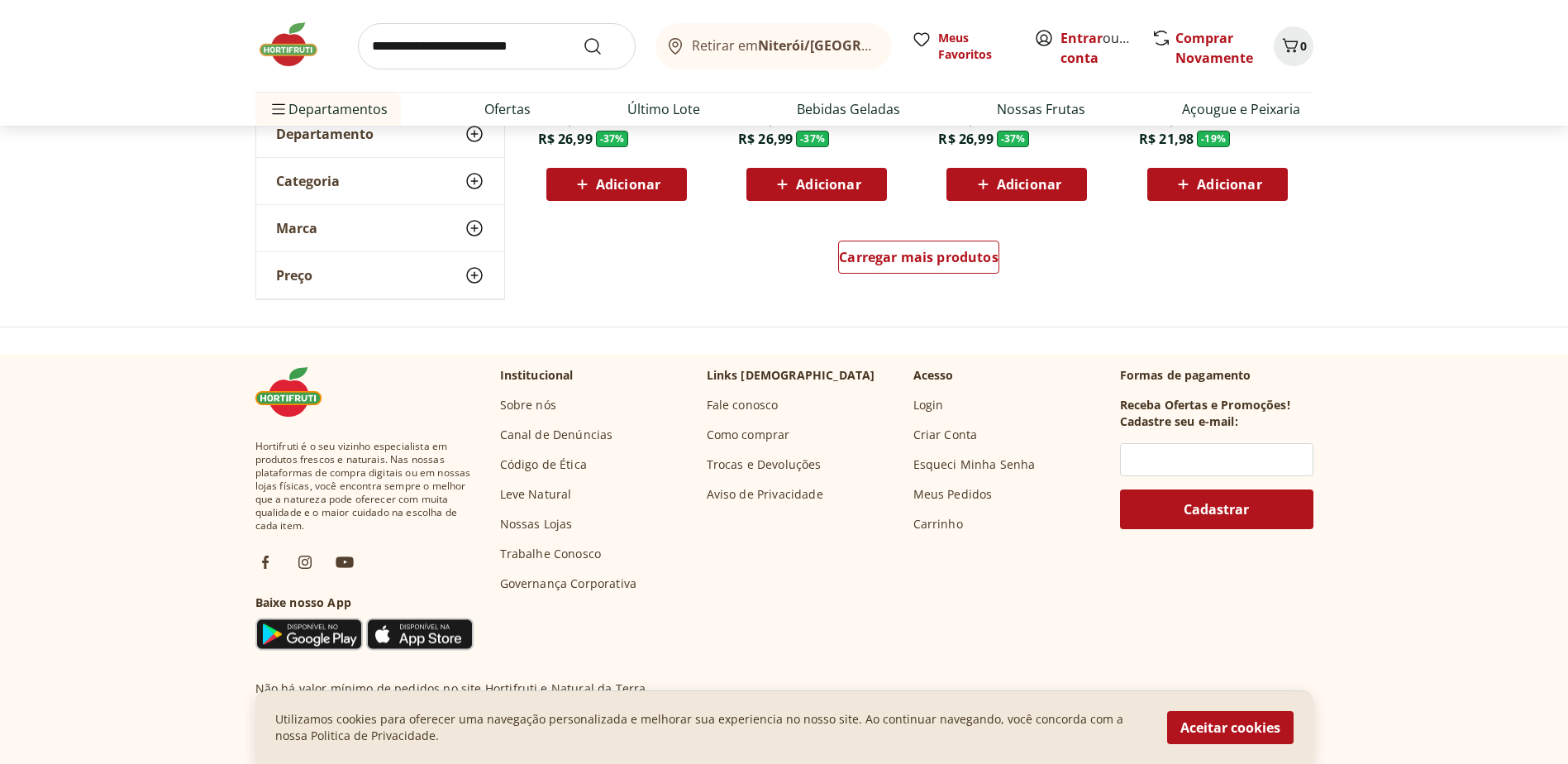
scroll to position [1062, 0]
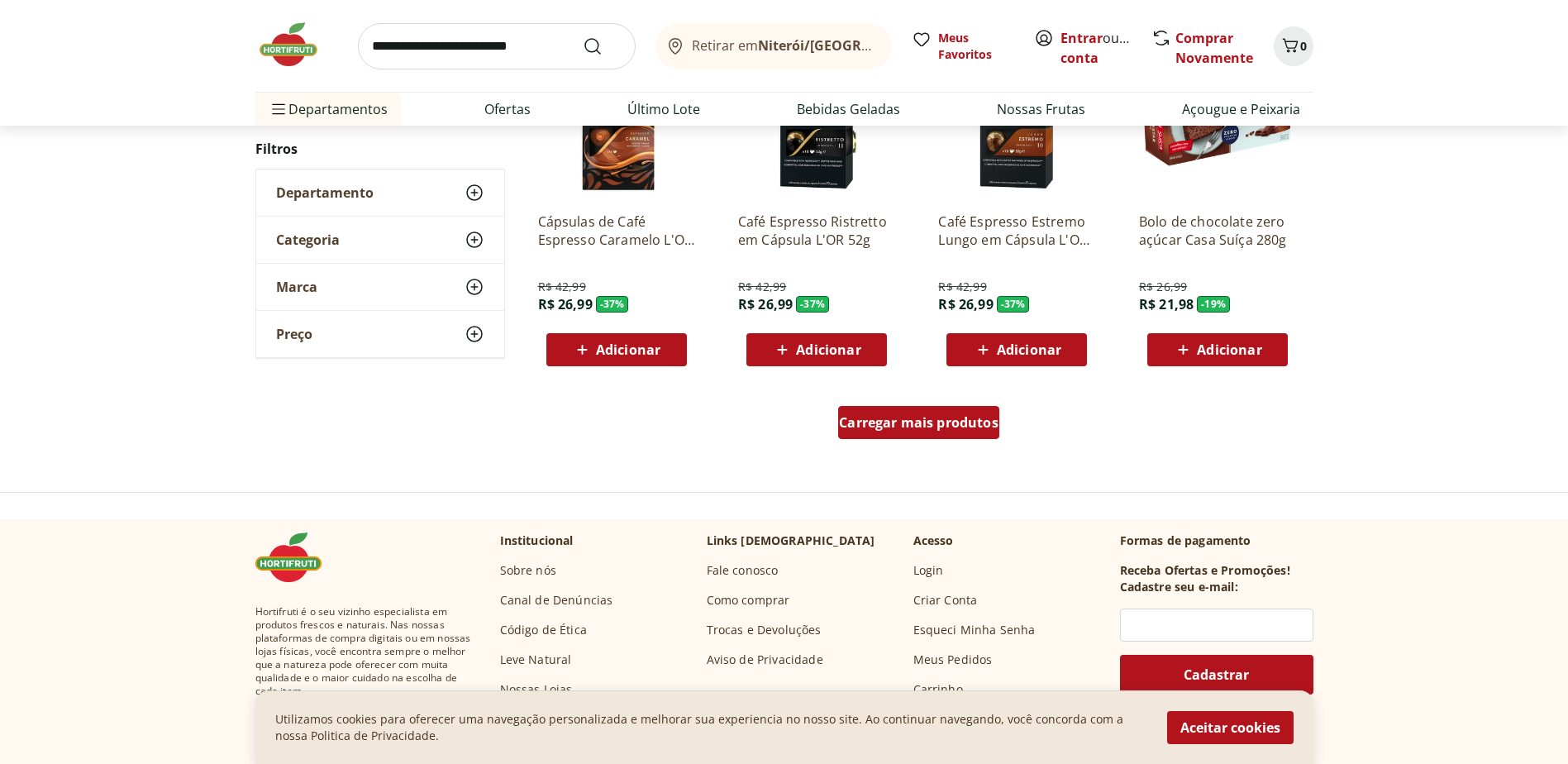
click at [883, 445] on link "Carregar mais produtos" at bounding box center [918, 425] width 161 height 40
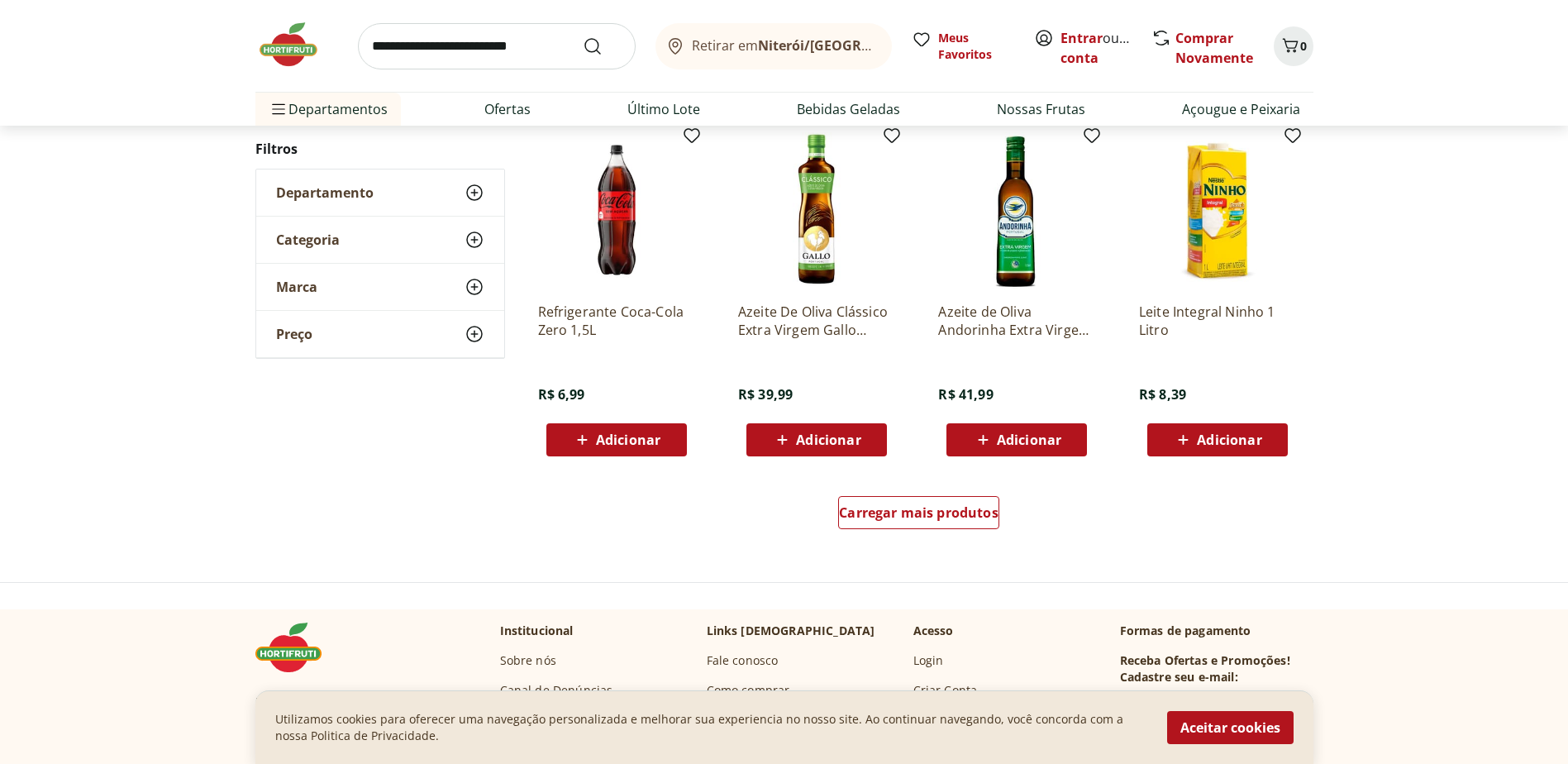
scroll to position [976, 0]
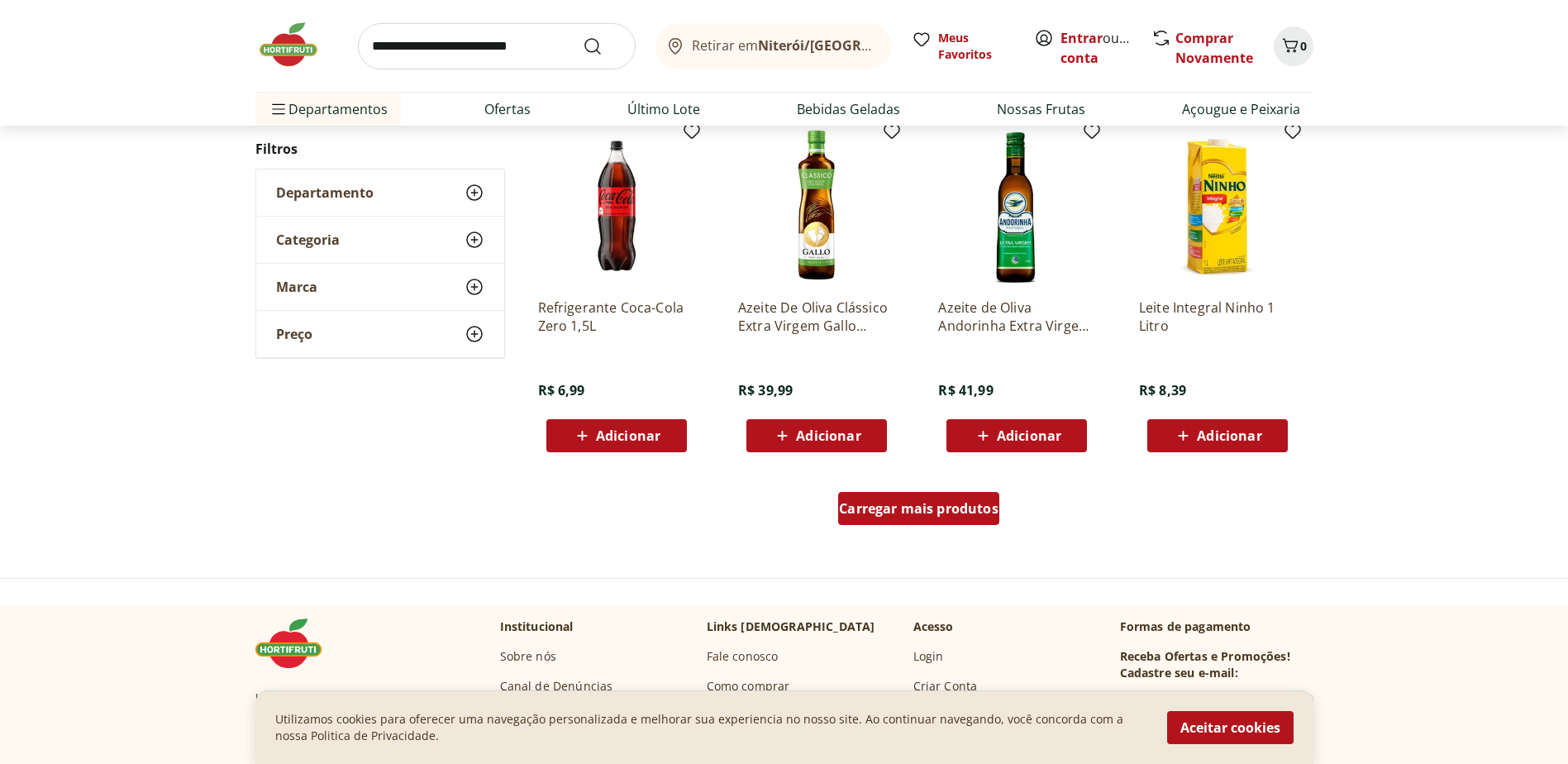
click at [948, 506] on span "Carregar mais produtos" at bounding box center [919, 509] width 160 height 13
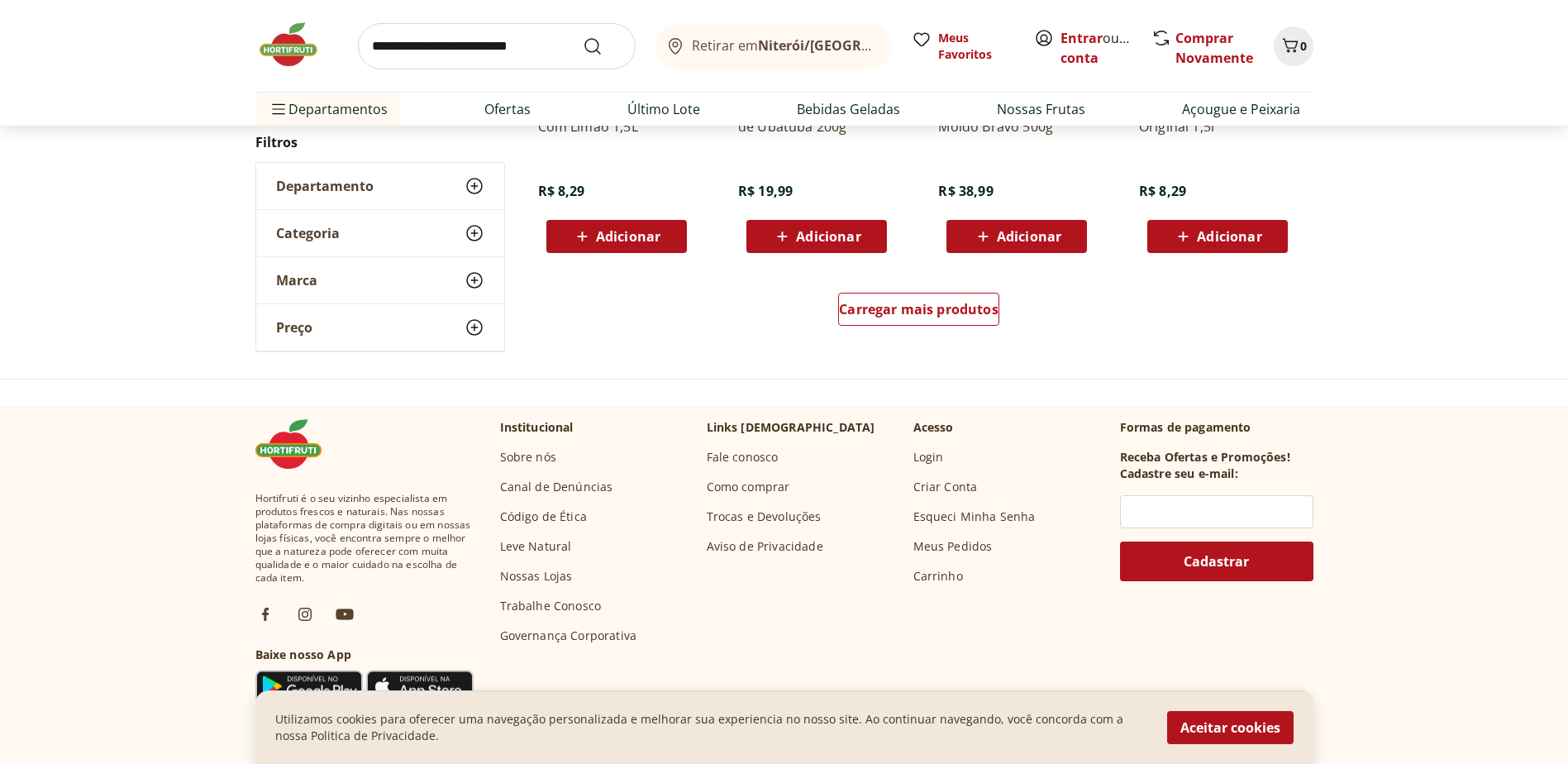
scroll to position [972, 0]
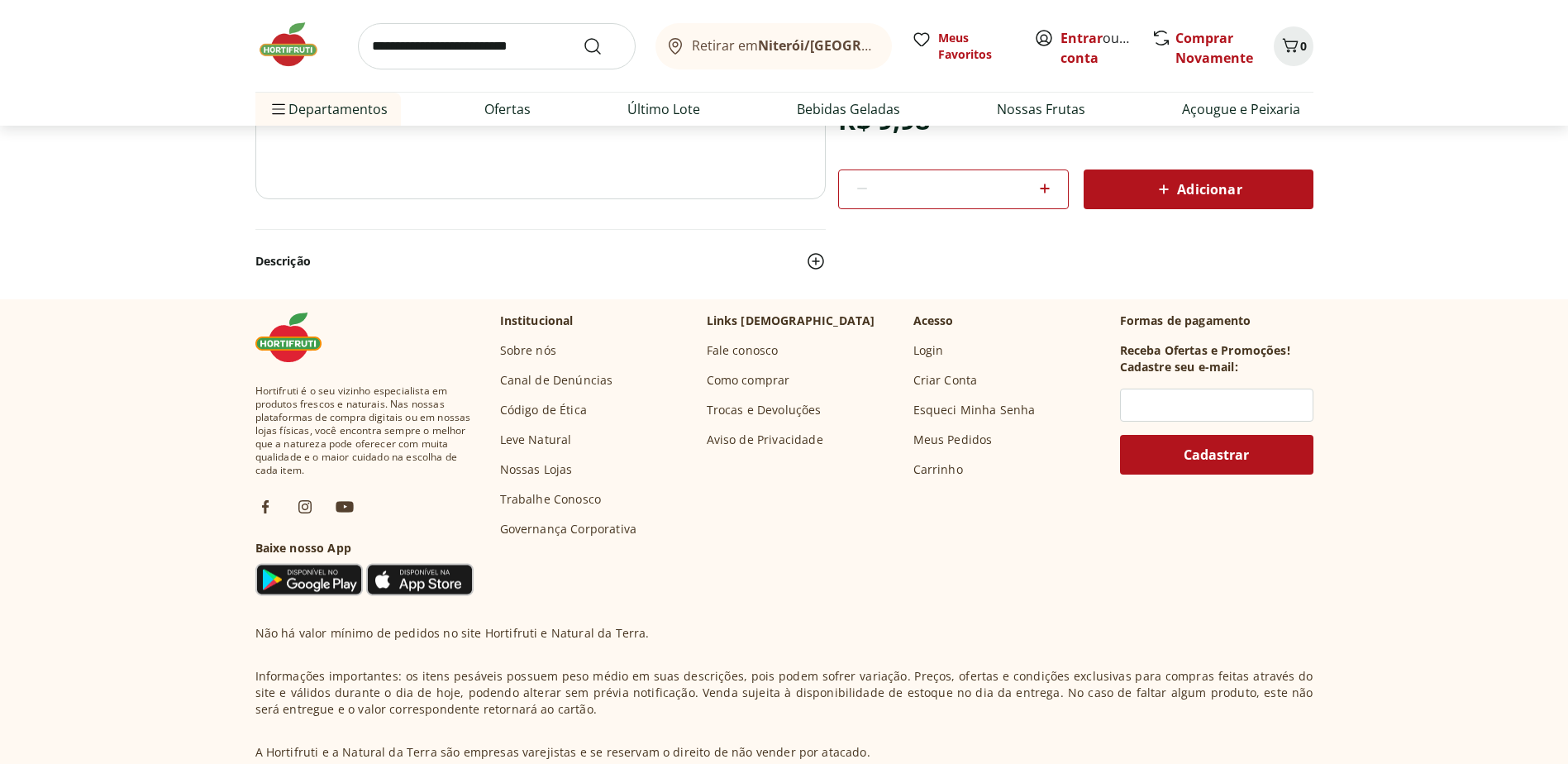
scroll to position [83, 0]
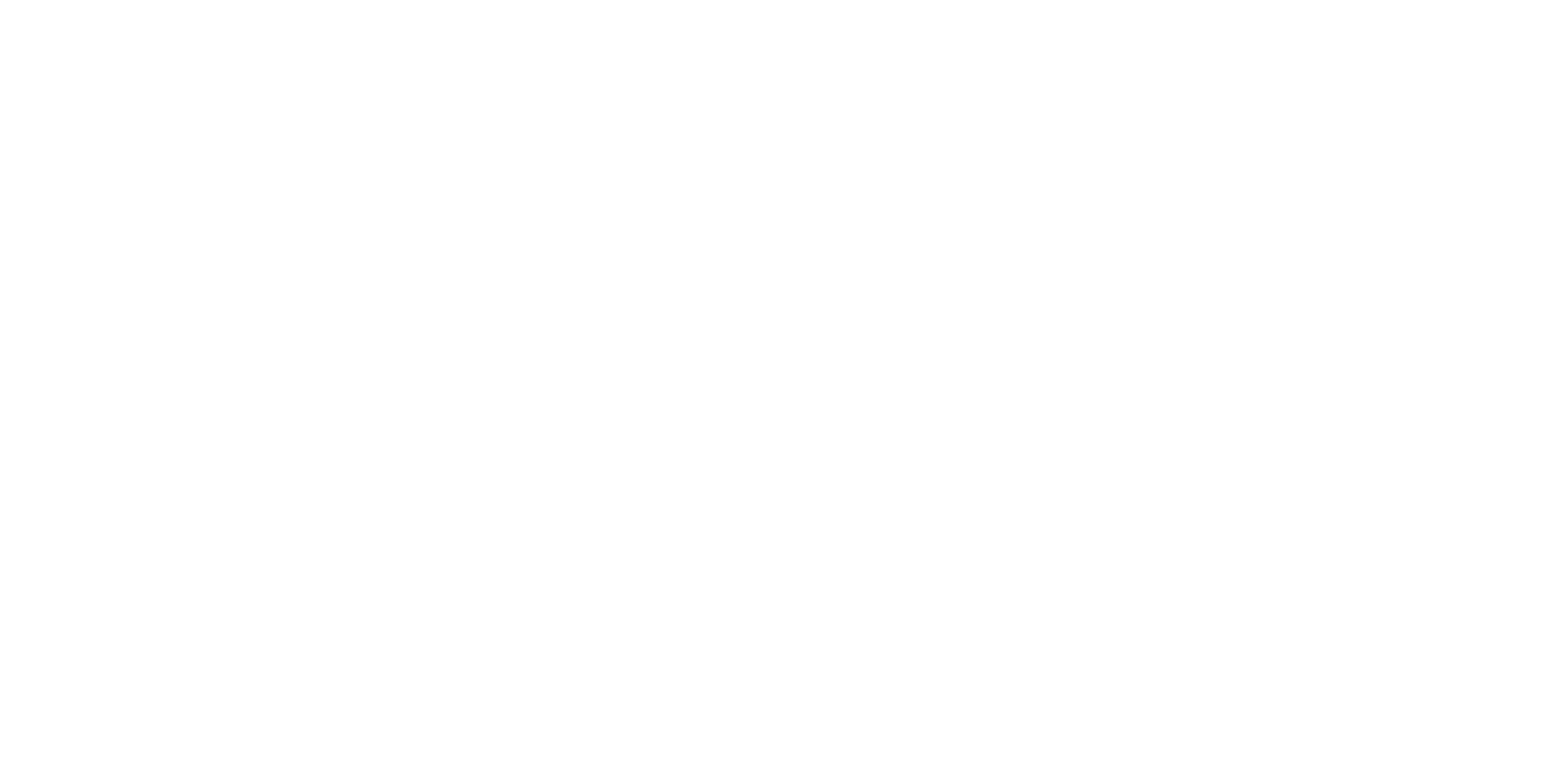
select select "**********"
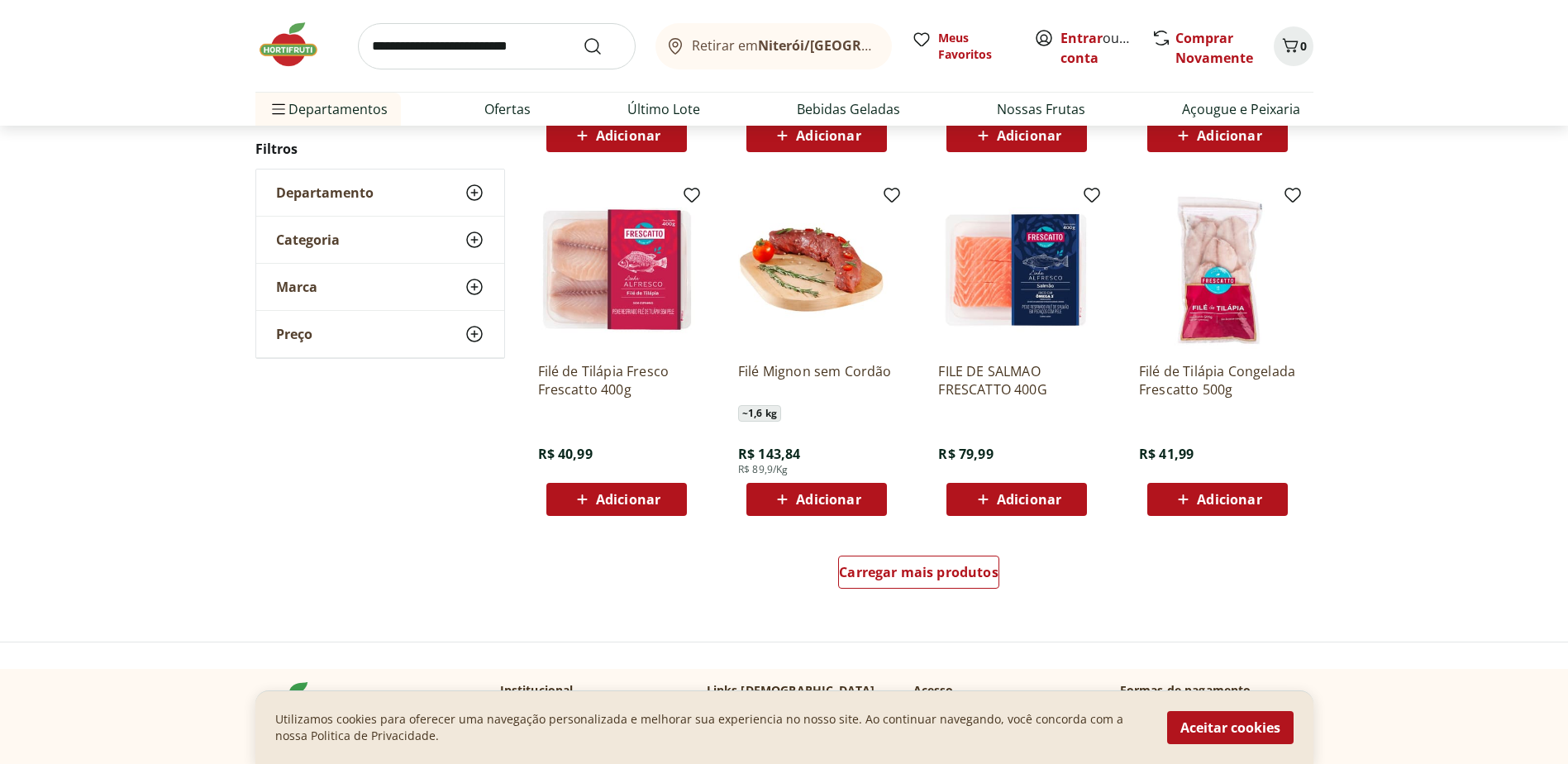
scroll to position [827, 0]
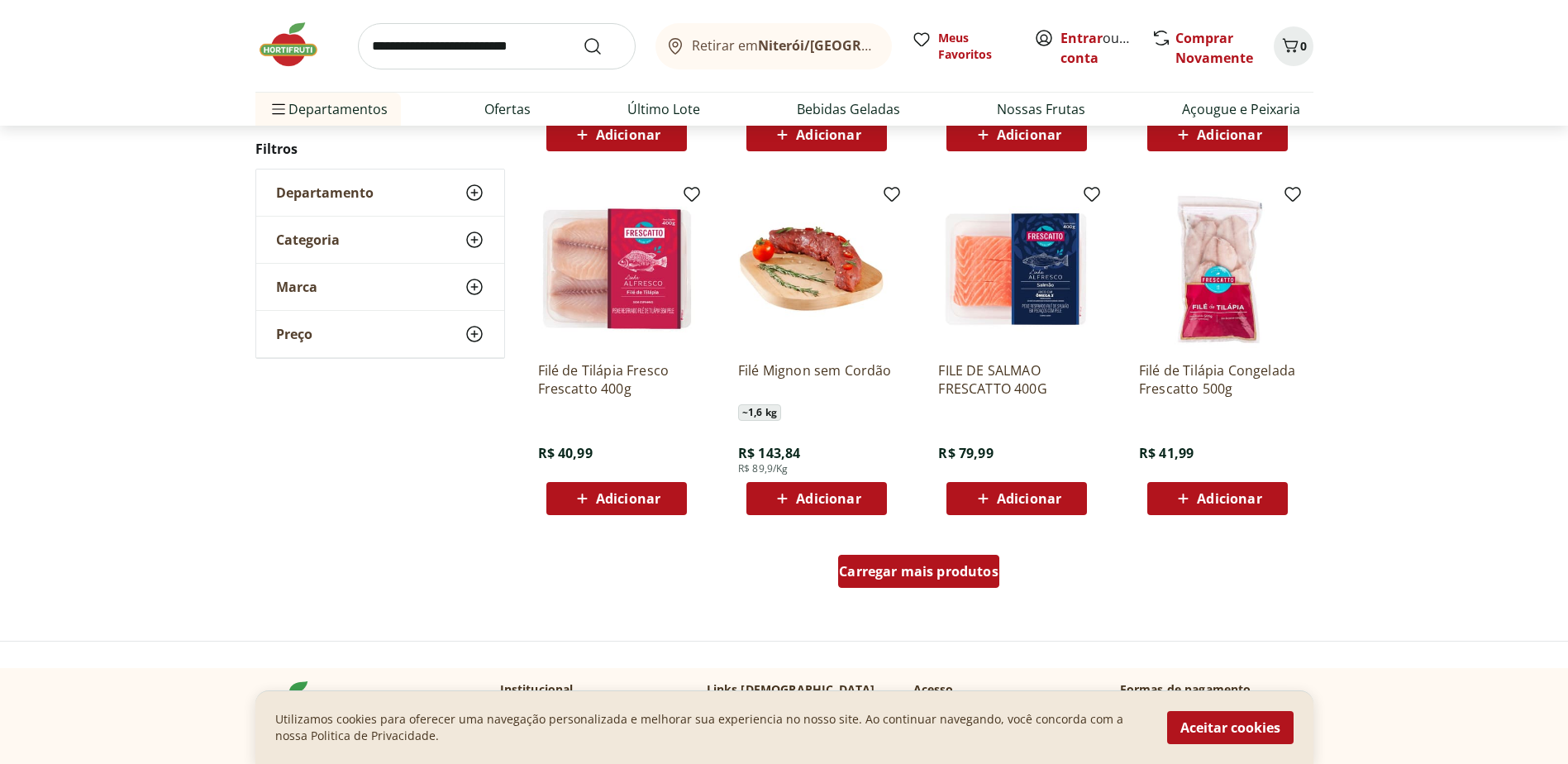
click at [912, 574] on span "Carregar mais produtos" at bounding box center [919, 571] width 160 height 13
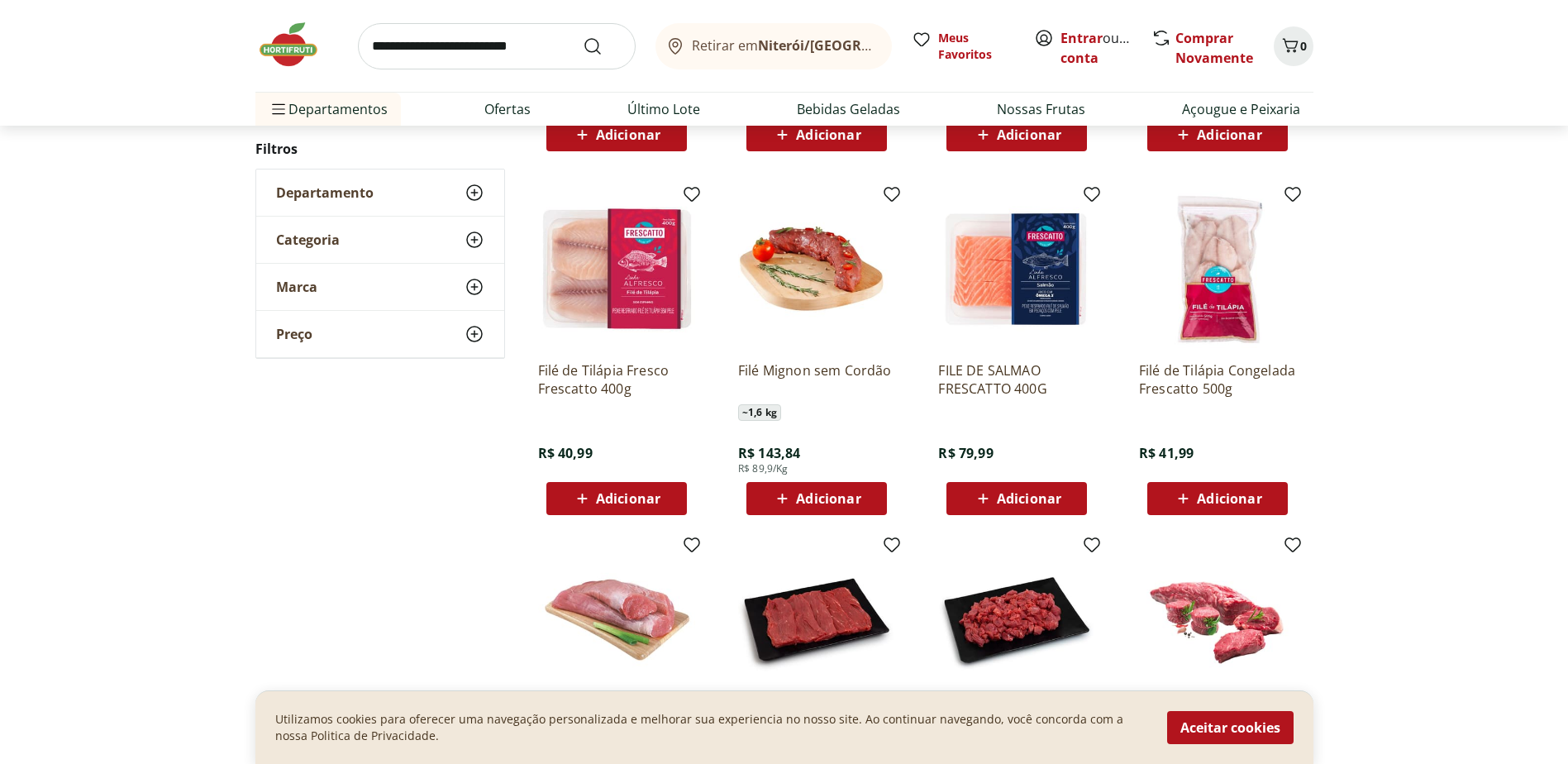
scroll to position [1240, 0]
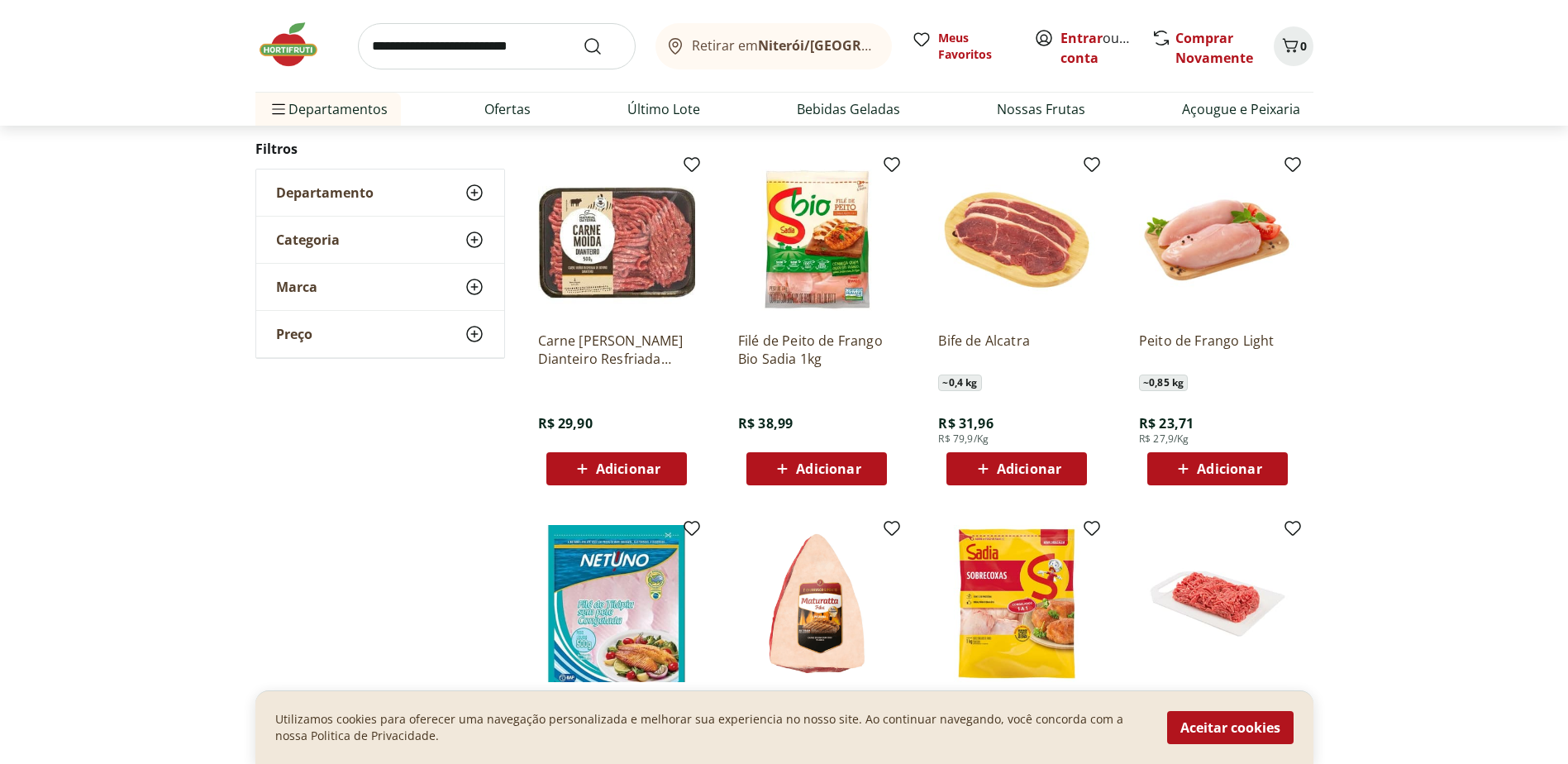
scroll to position [992, 0]
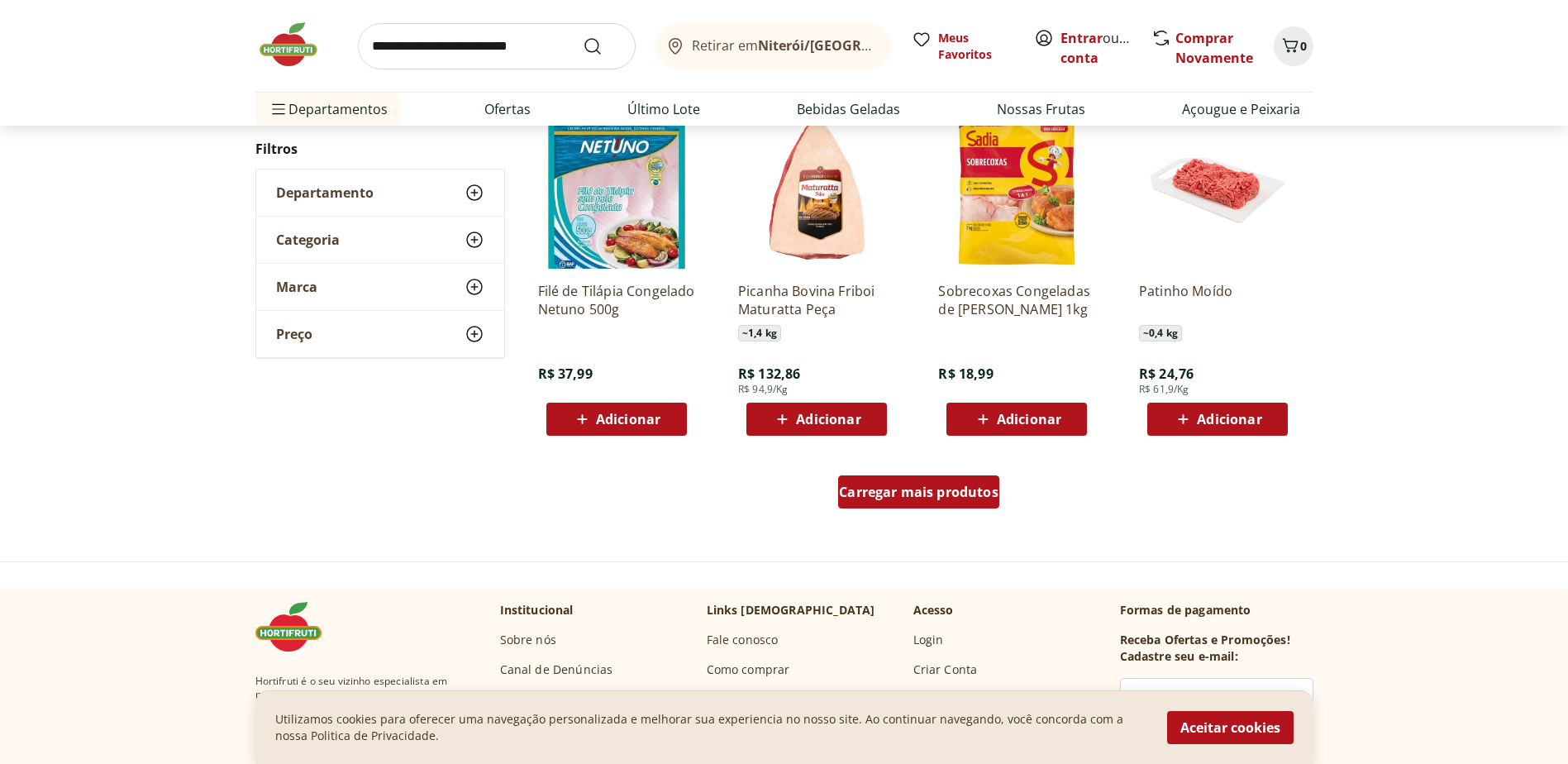
click at [924, 504] on div "Carregar mais produtos" at bounding box center [918, 491] width 161 height 33
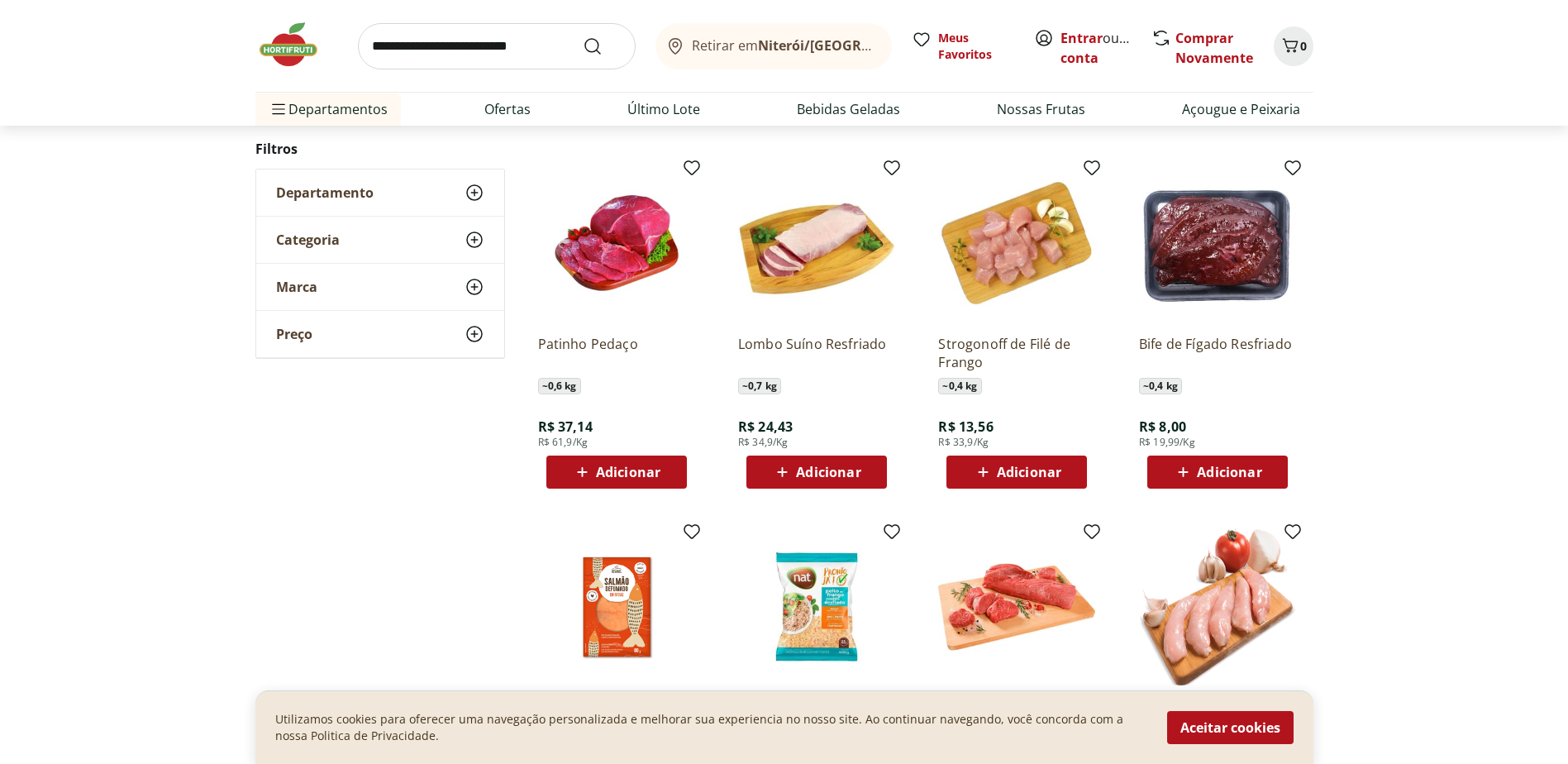
scroll to position [907, 0]
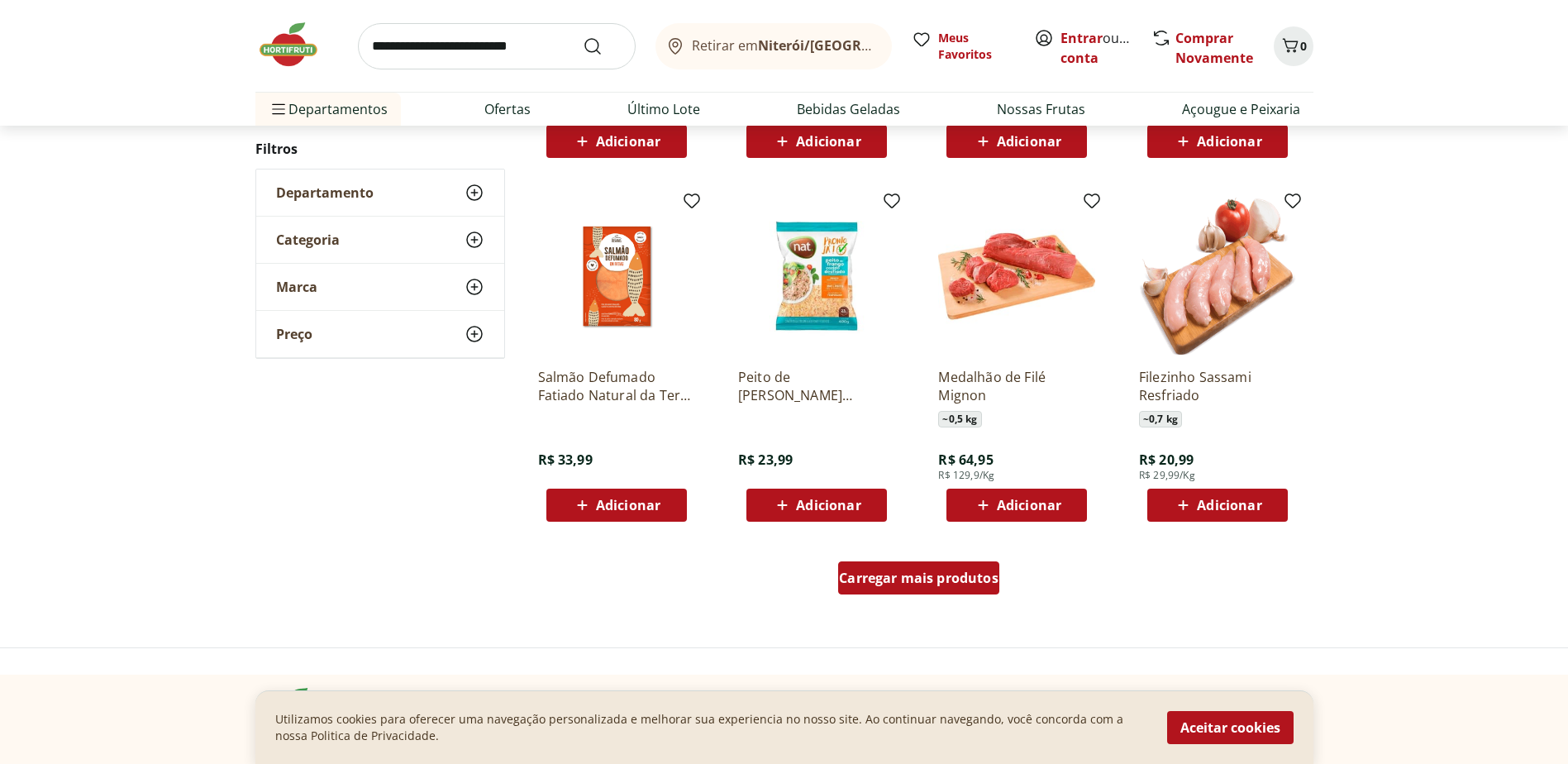
click at [971, 574] on span "Carregar mais produtos" at bounding box center [919, 578] width 160 height 13
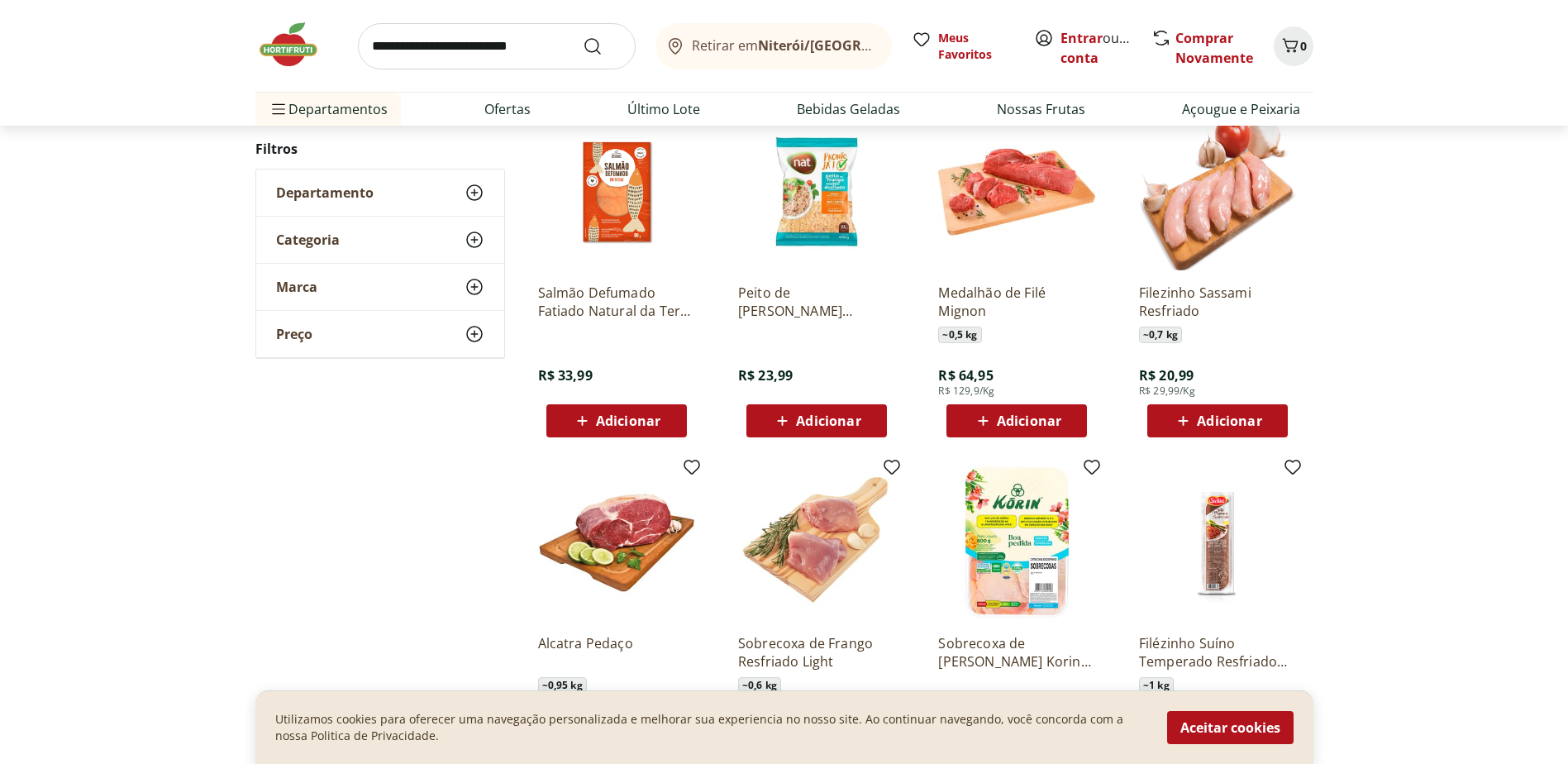
scroll to position [1237, 0]
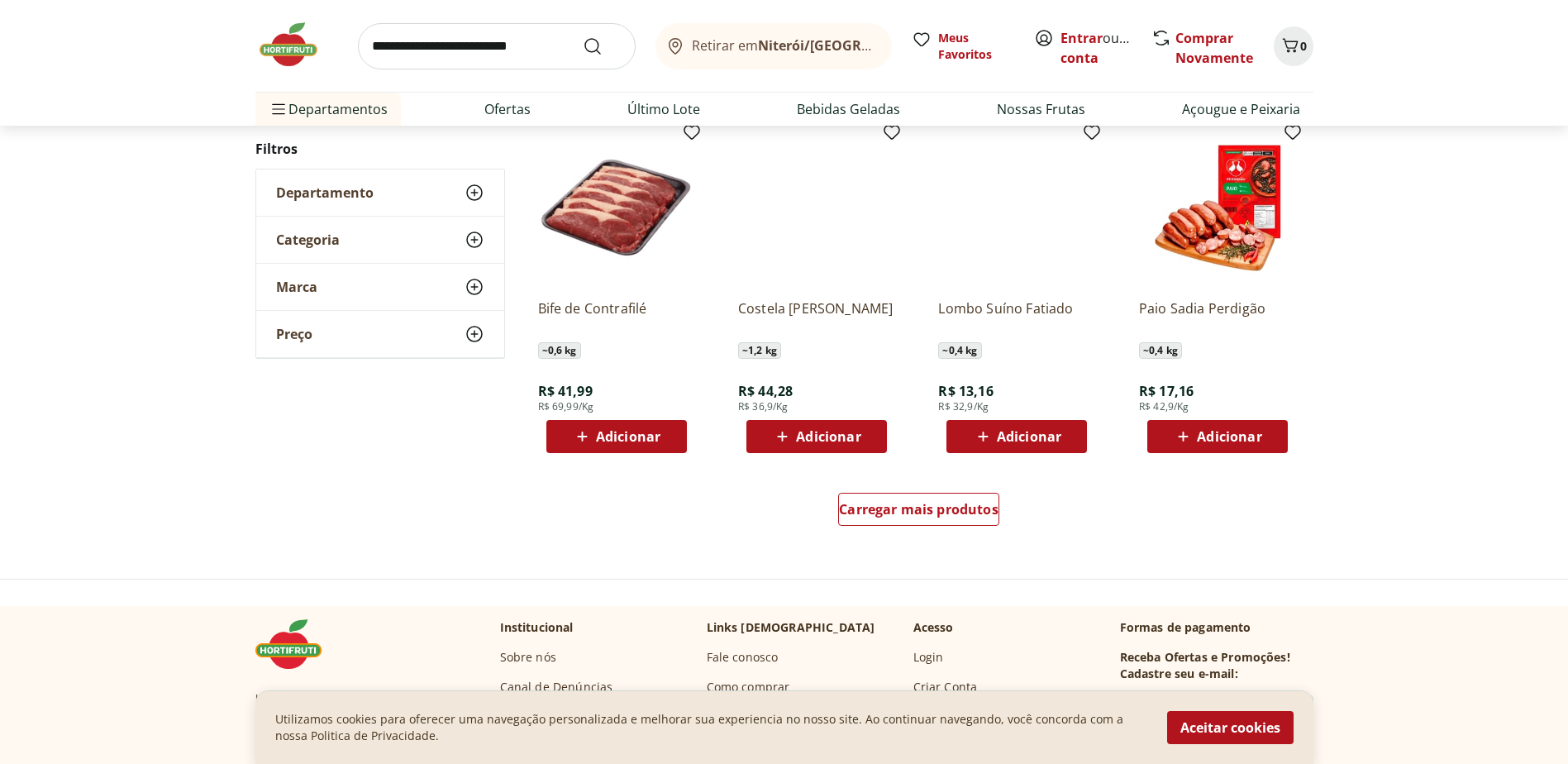
scroll to position [986, 0]
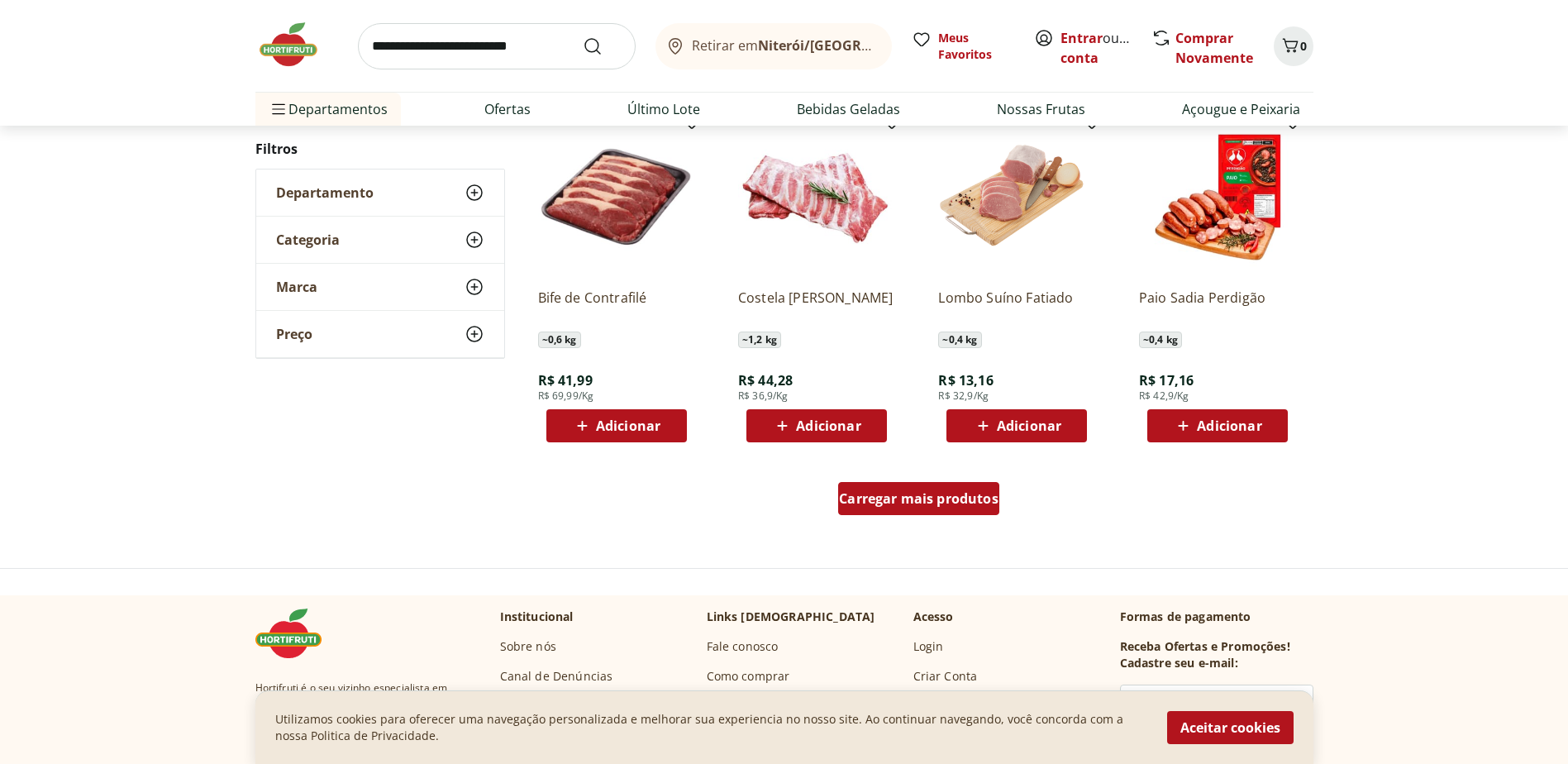
click at [901, 502] on span "Carregar mais produtos" at bounding box center [919, 499] width 160 height 13
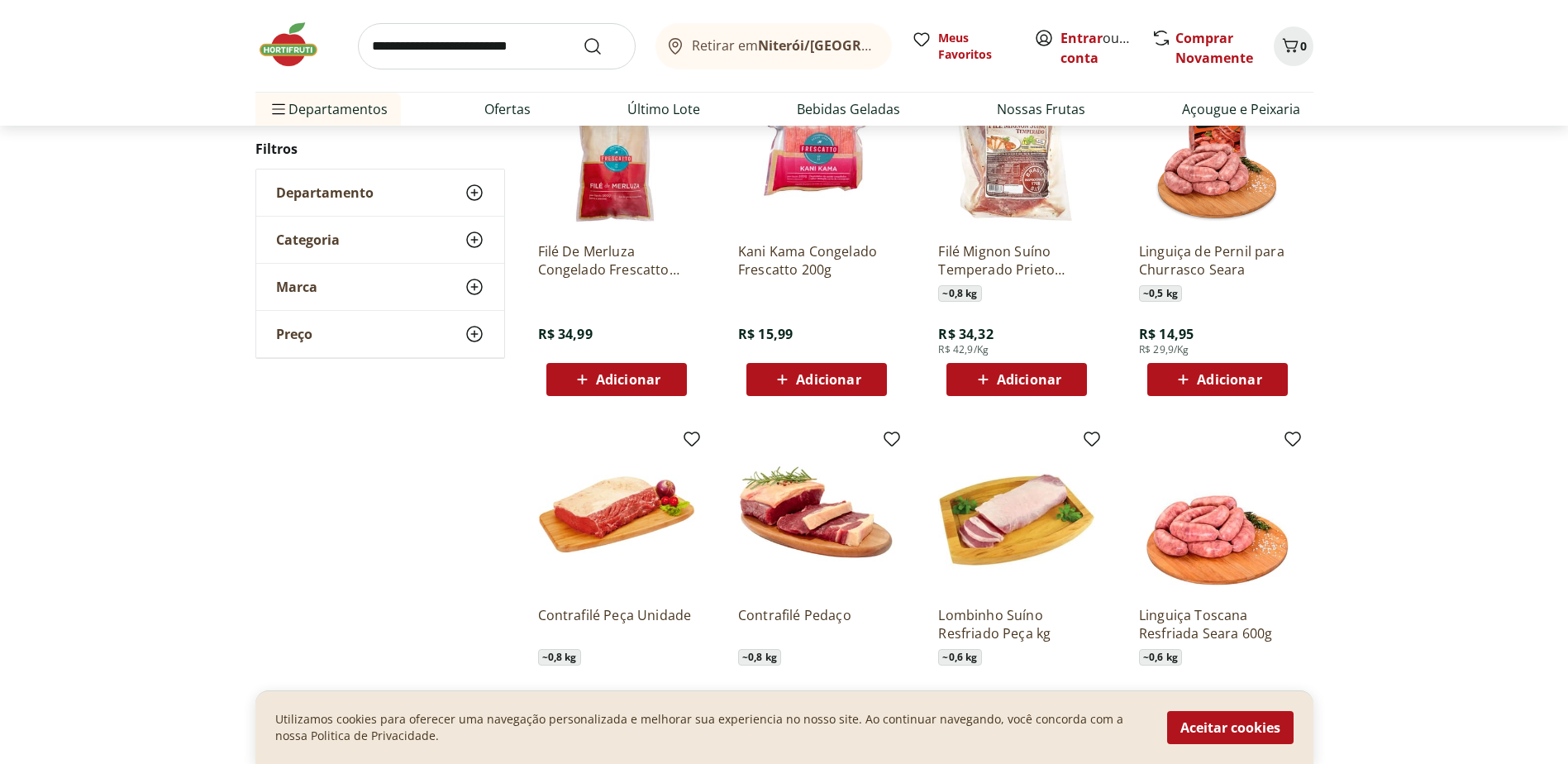
scroll to position [1399, 0]
